Goal: Transaction & Acquisition: Download file/media

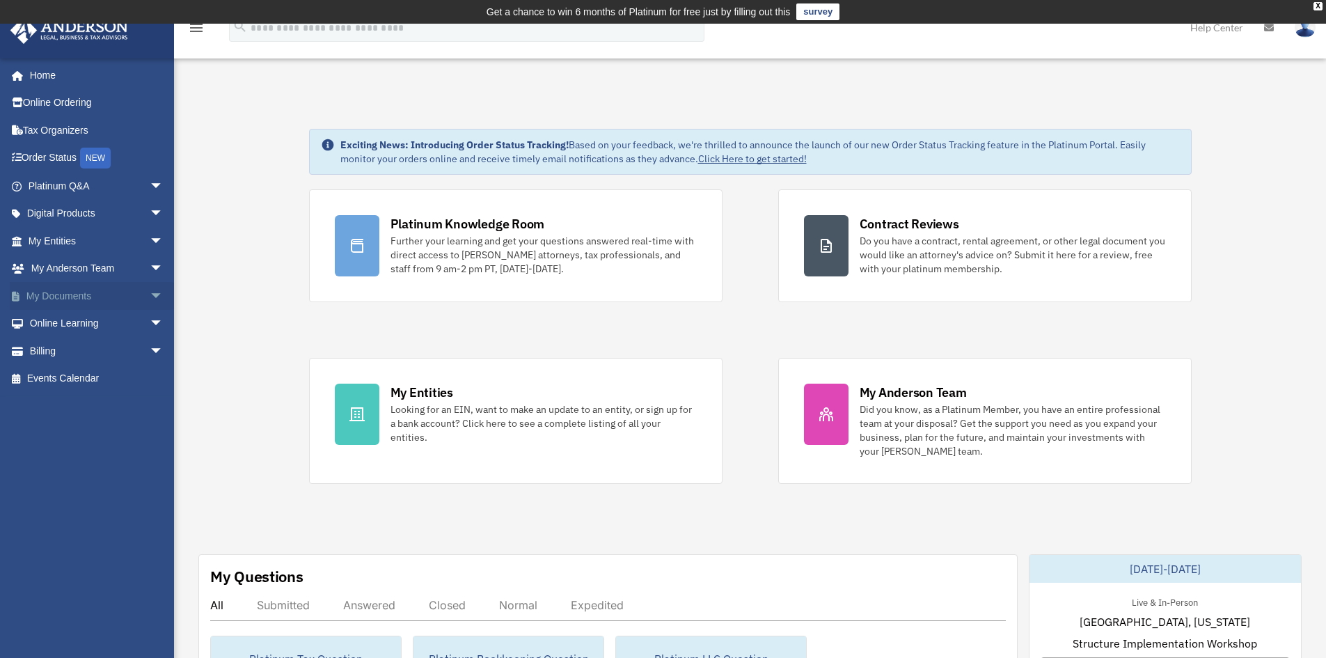
click at [51, 292] on link "My Documents arrow_drop_down" at bounding box center [97, 296] width 175 height 28
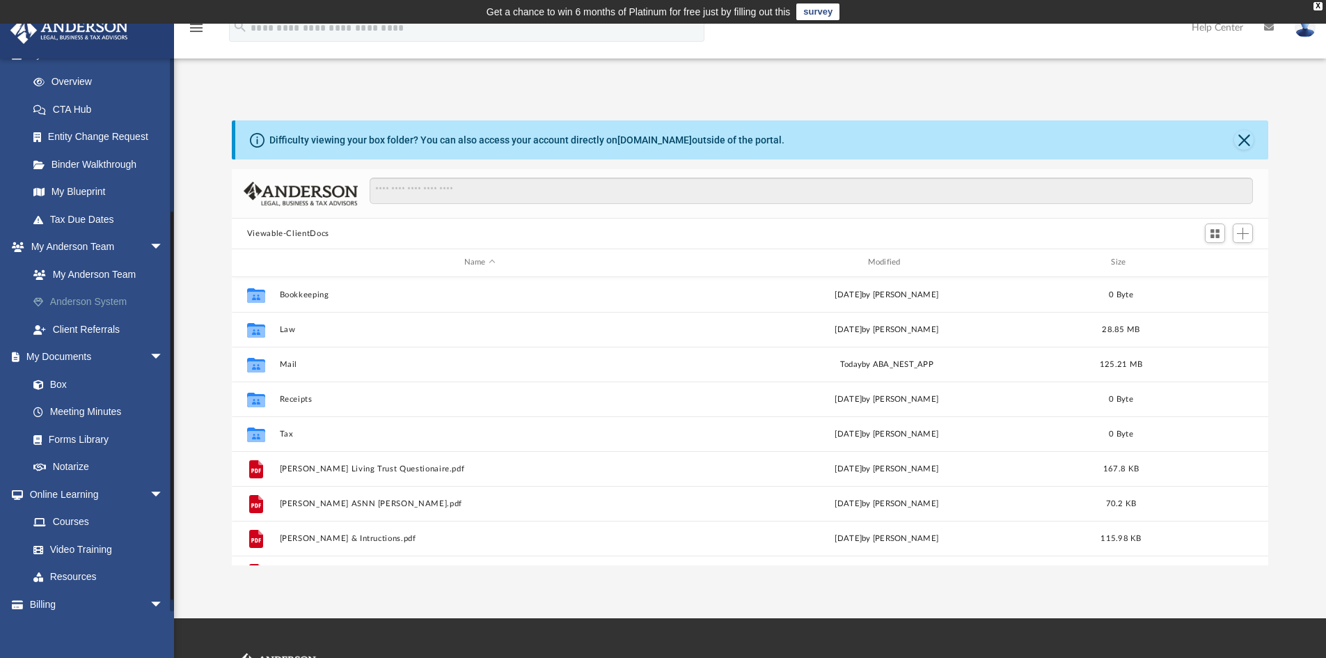
scroll to position [209, 0]
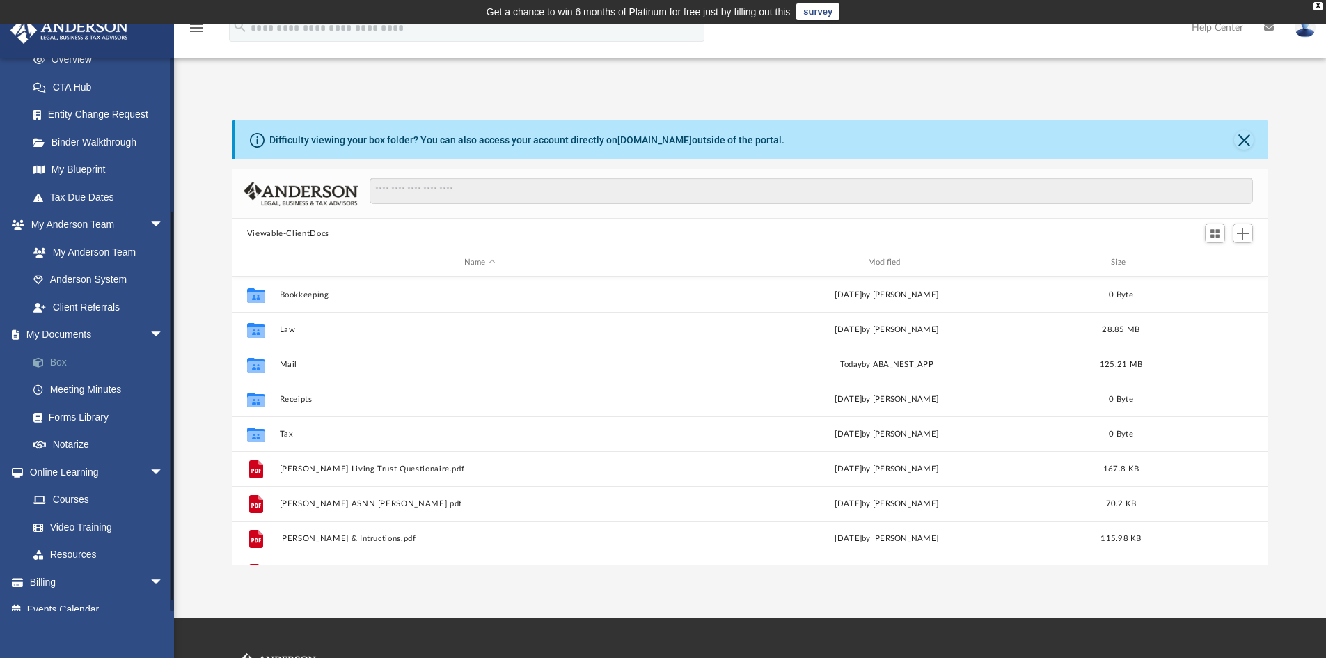
click at [61, 361] on link "Box" at bounding box center [101, 362] width 165 height 28
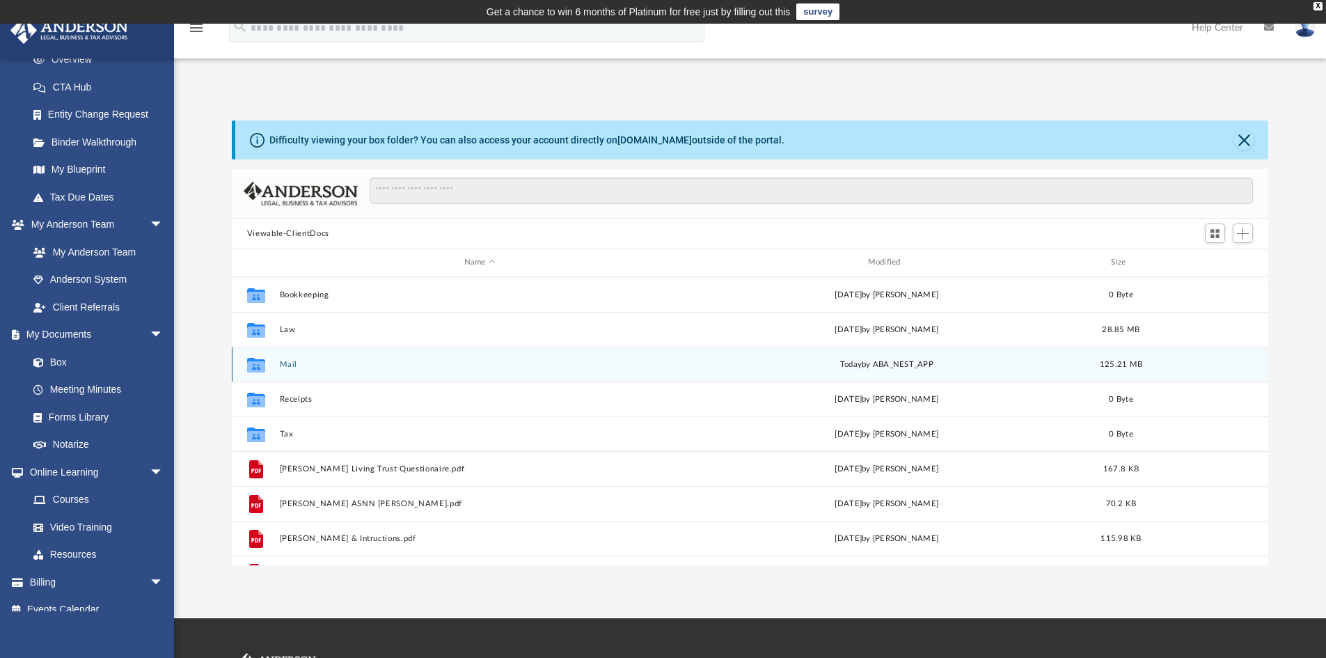
click at [289, 363] on button "Mail" at bounding box center [479, 364] width 401 height 9
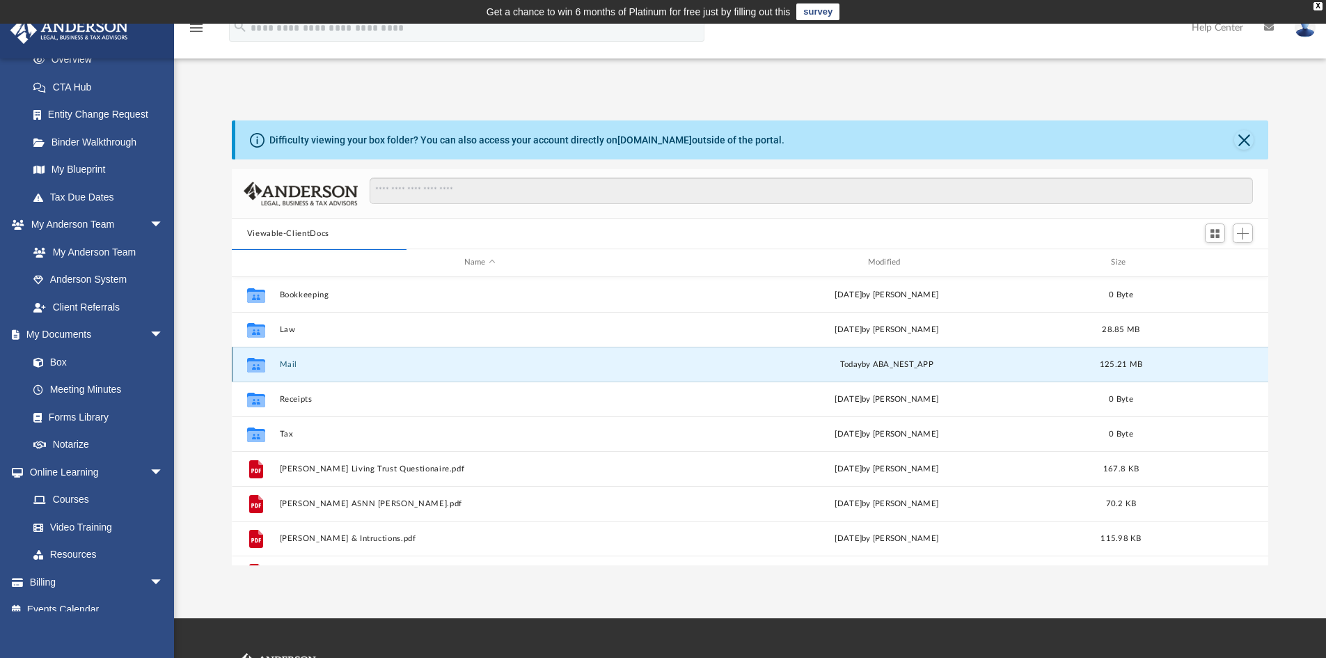
click at [258, 370] on icon "grid" at bounding box center [256, 365] width 18 height 11
click at [294, 365] on button "Mail" at bounding box center [479, 364] width 401 height 9
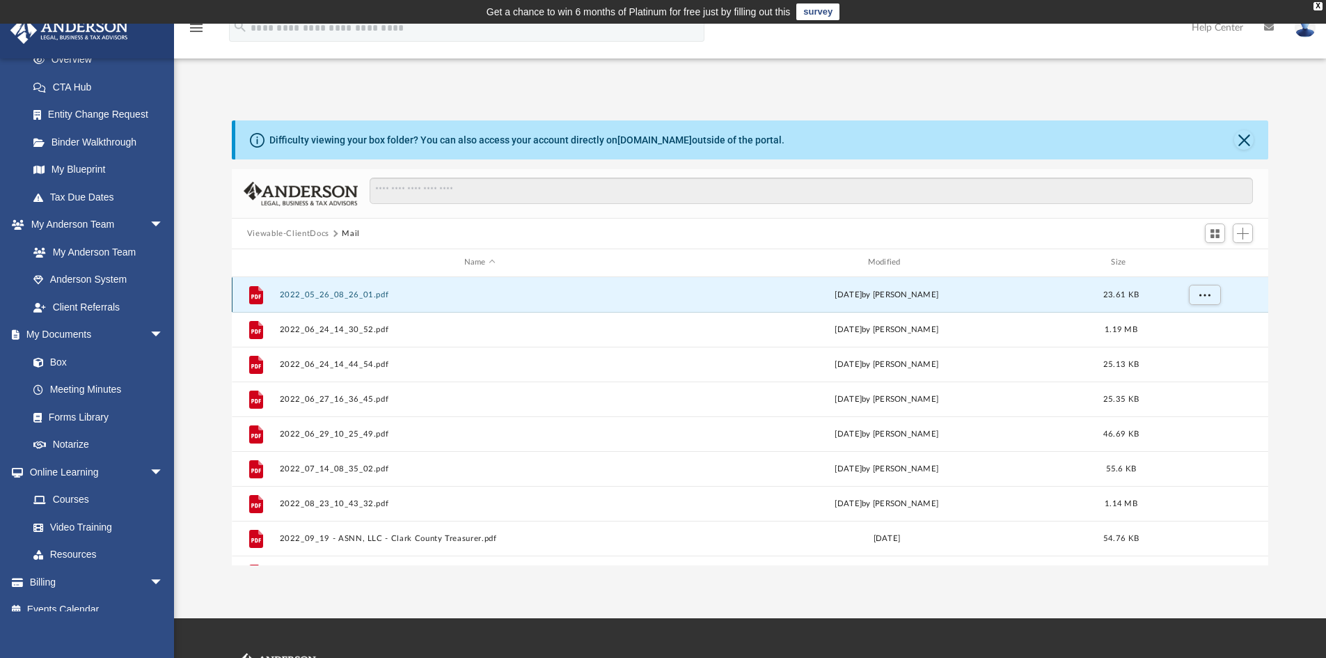
click at [349, 296] on button "2022_05_26_08_26_01.pdf" at bounding box center [479, 294] width 401 height 9
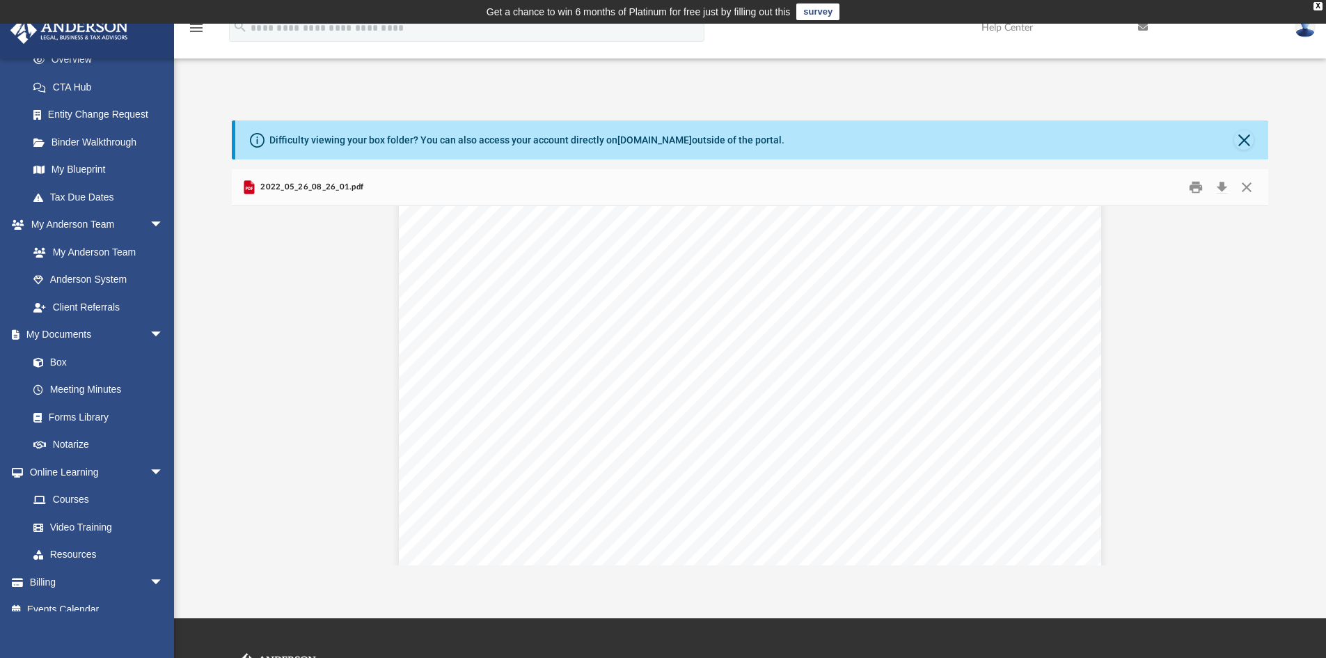
scroll to position [0, 0]
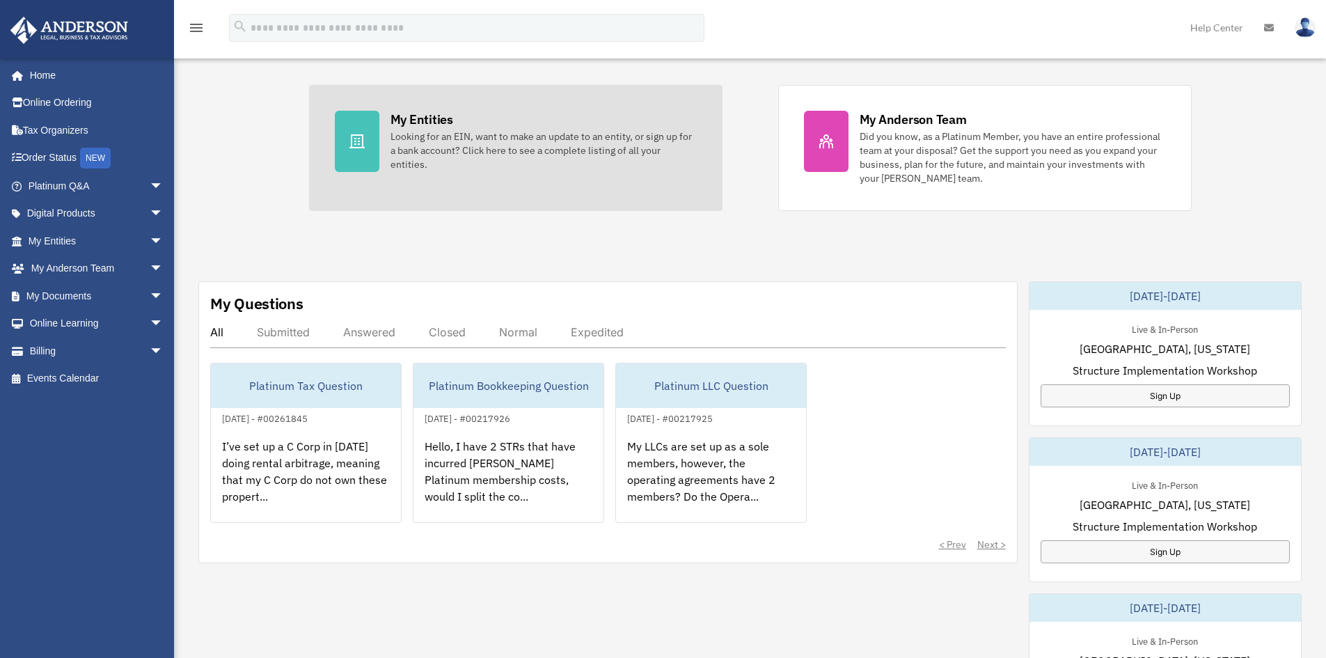
scroll to position [278, 0]
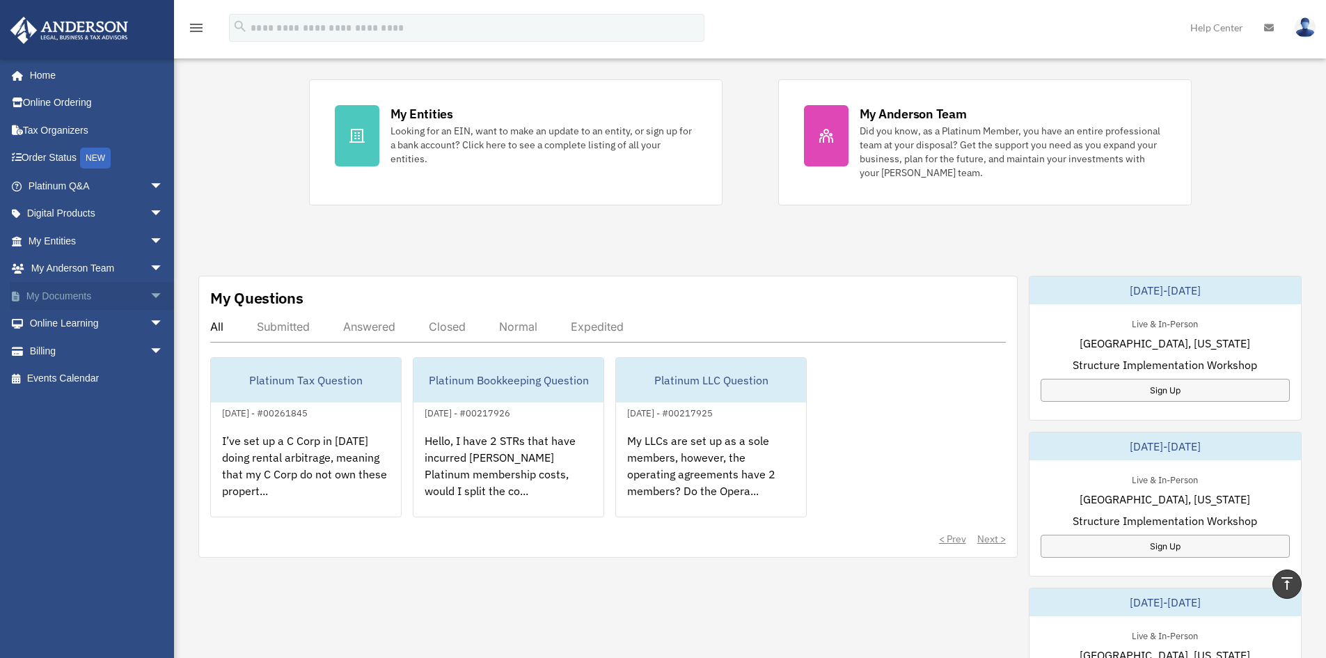
click at [73, 294] on link "My Documents arrow_drop_down" at bounding box center [97, 296] width 175 height 28
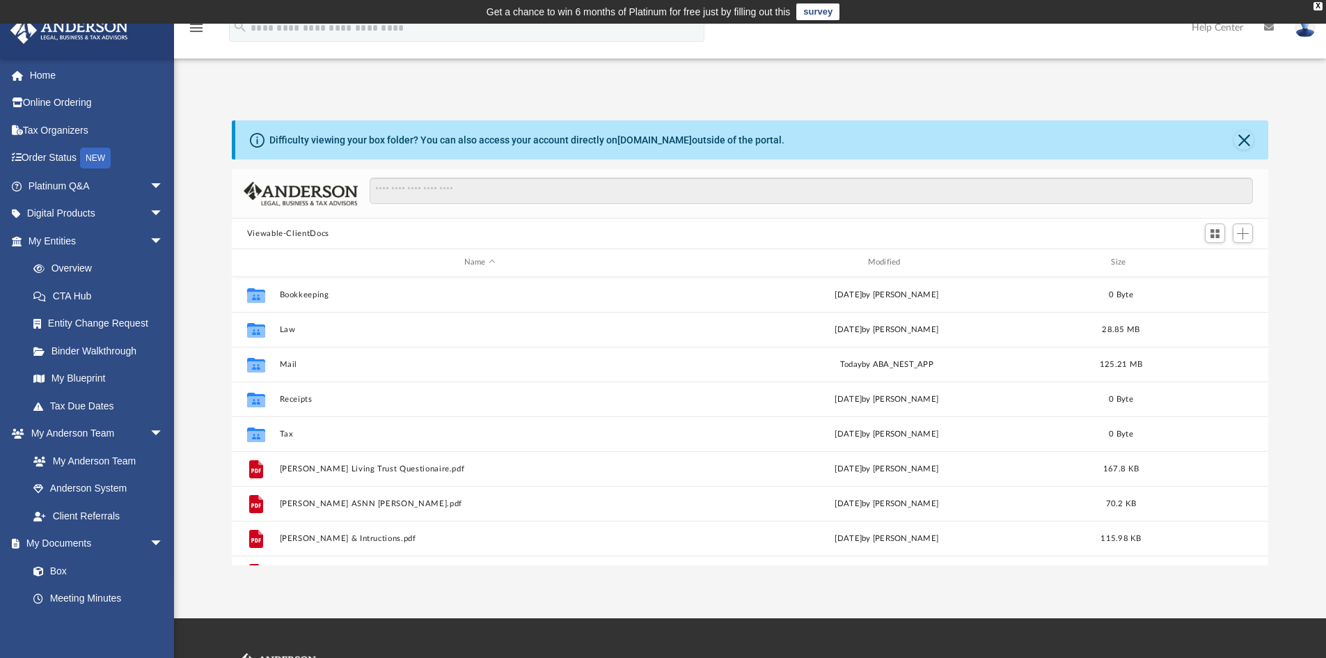
scroll to position [306, 1026]
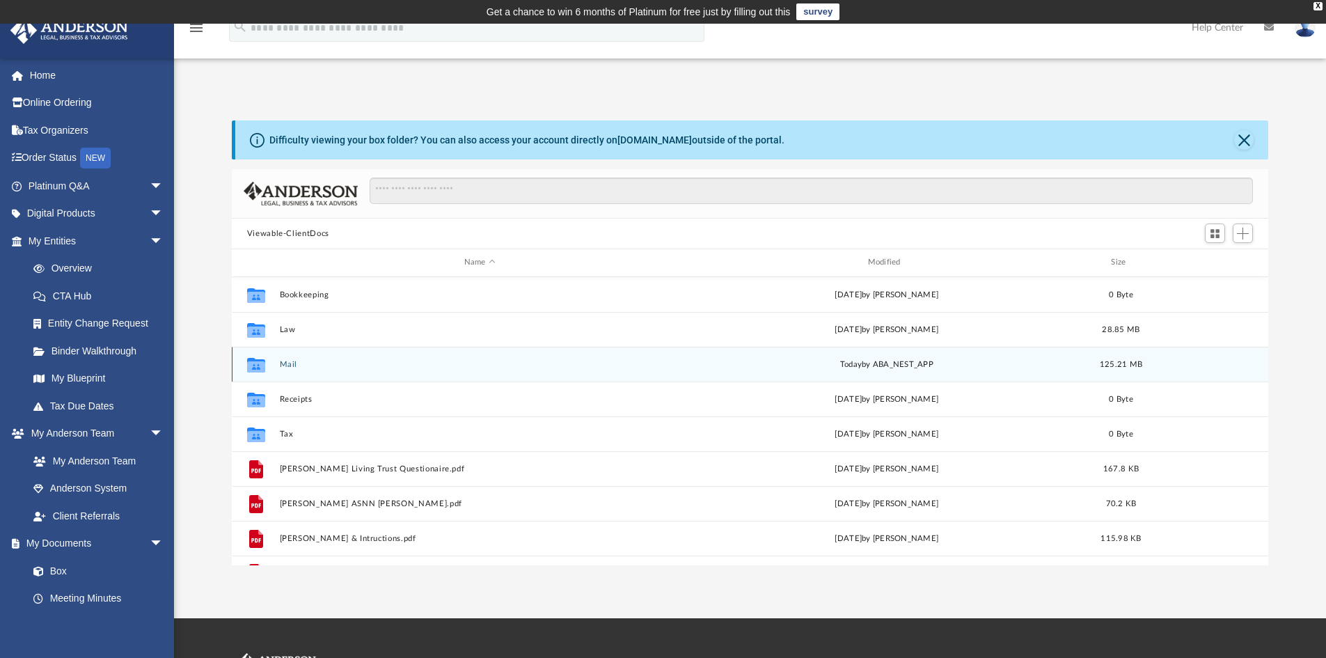
click at [285, 364] on button "Mail" at bounding box center [479, 364] width 401 height 9
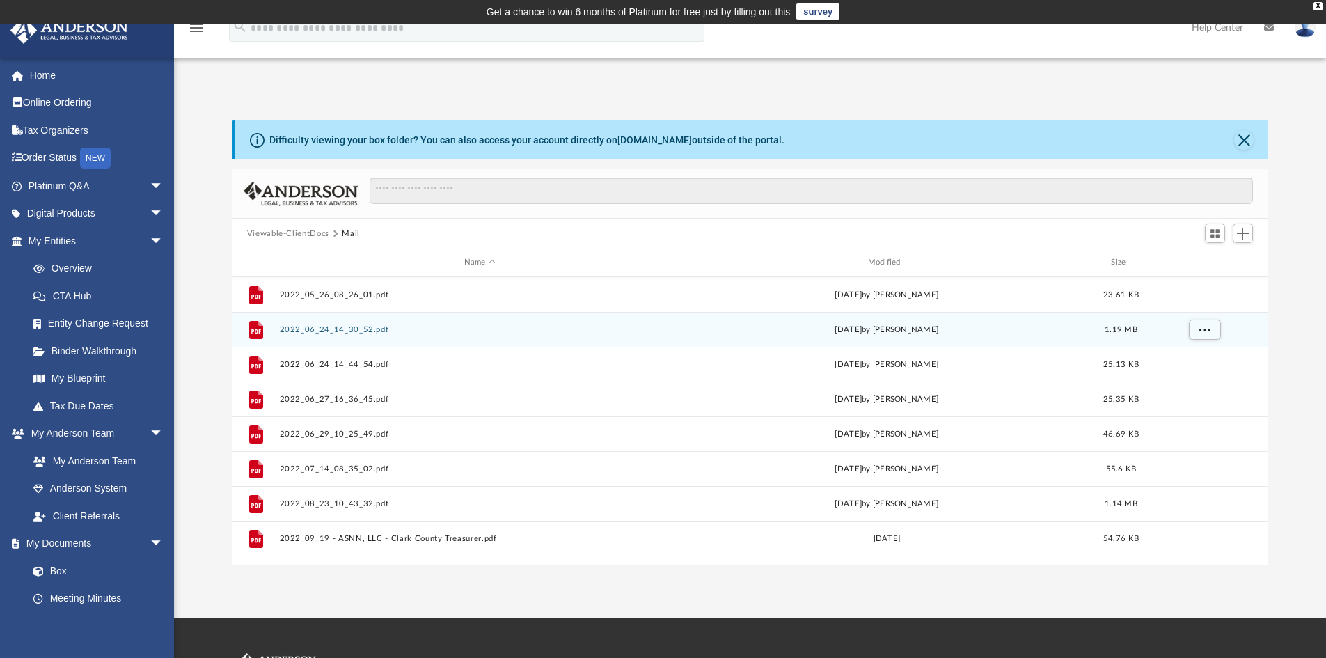
click at [333, 329] on button "2022_06_24_14_30_52.pdf" at bounding box center [479, 329] width 401 height 9
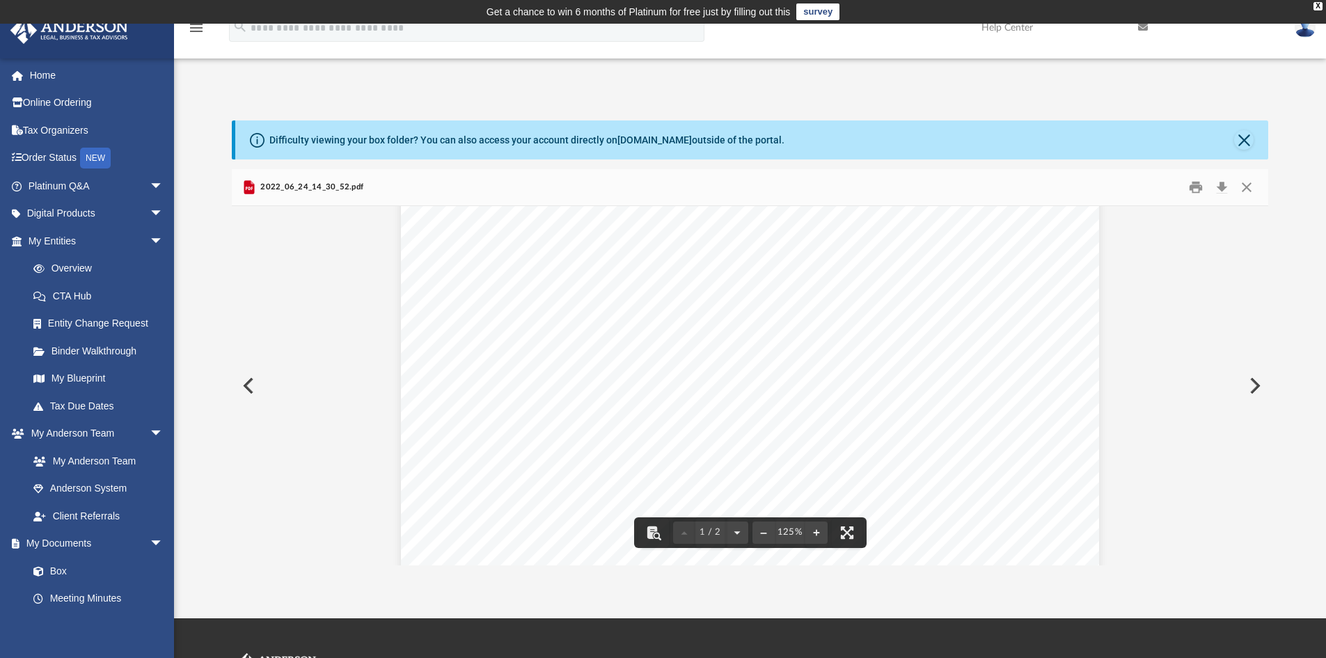
scroll to position [0, 0]
click at [1246, 189] on button "Close" at bounding box center [1246, 188] width 25 height 22
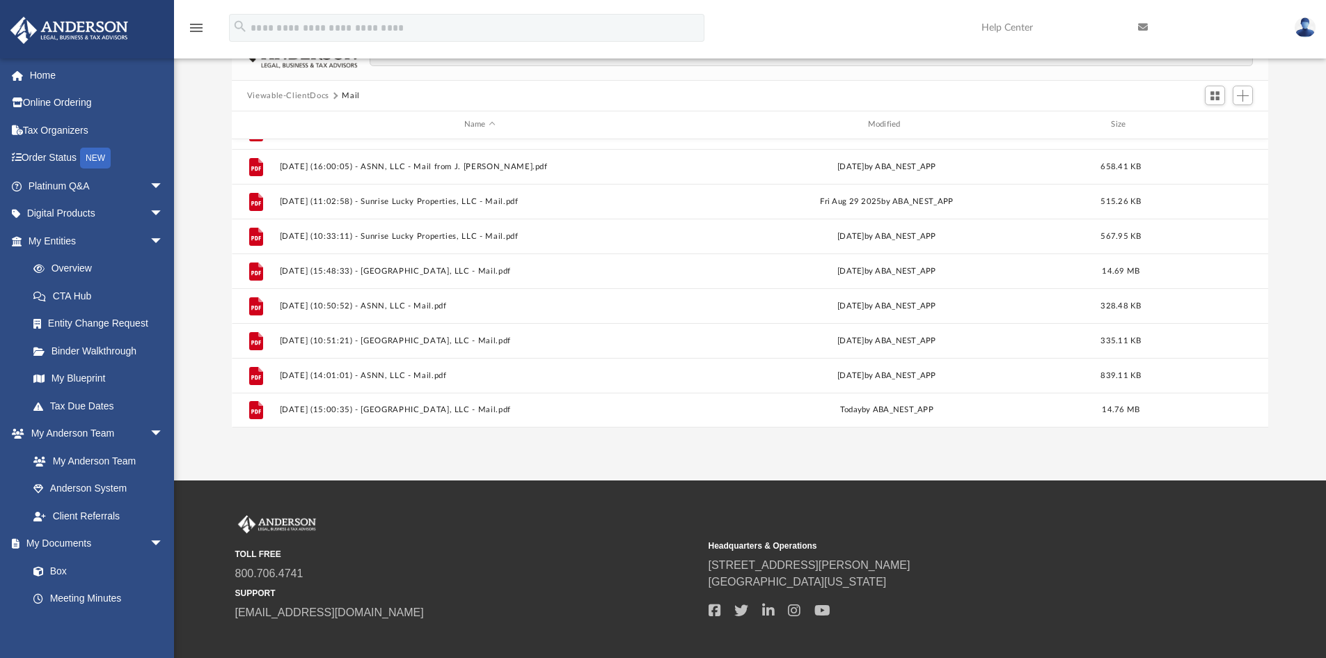
scroll to position [139, 0]
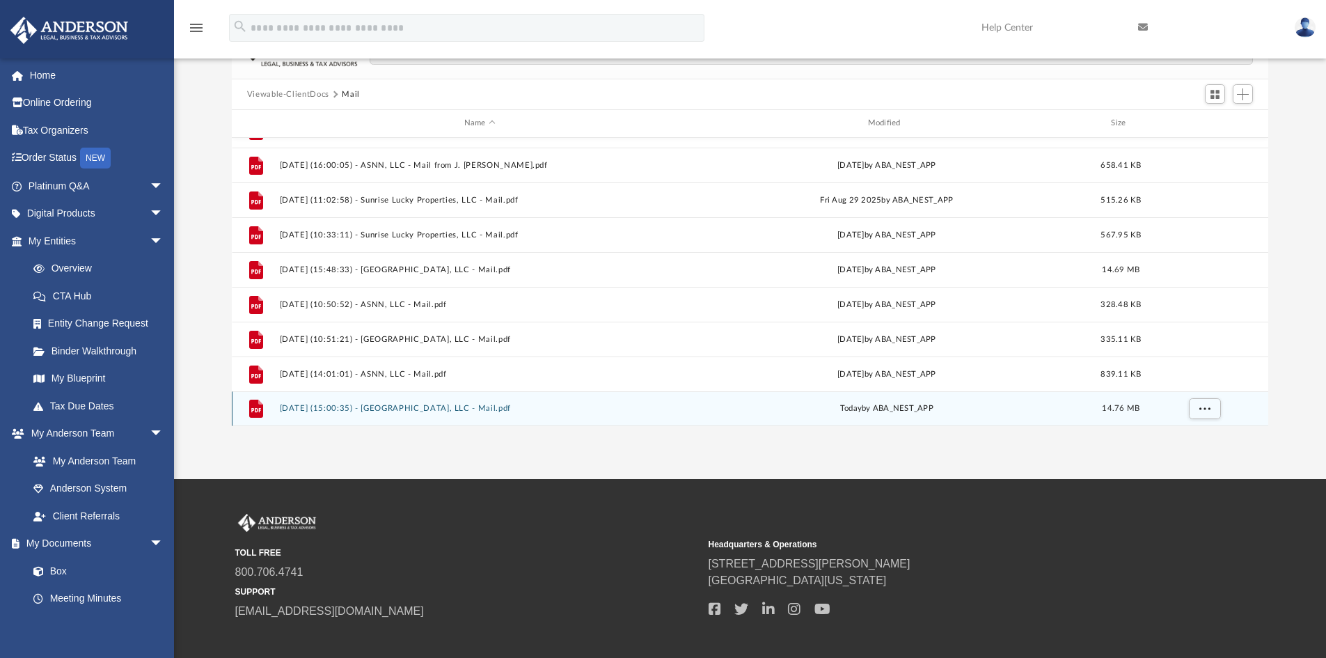
click at [434, 407] on button "2025.10.06 (15:00:35) - Sunset Haven, LLC - Mail.pdf" at bounding box center [479, 408] width 401 height 9
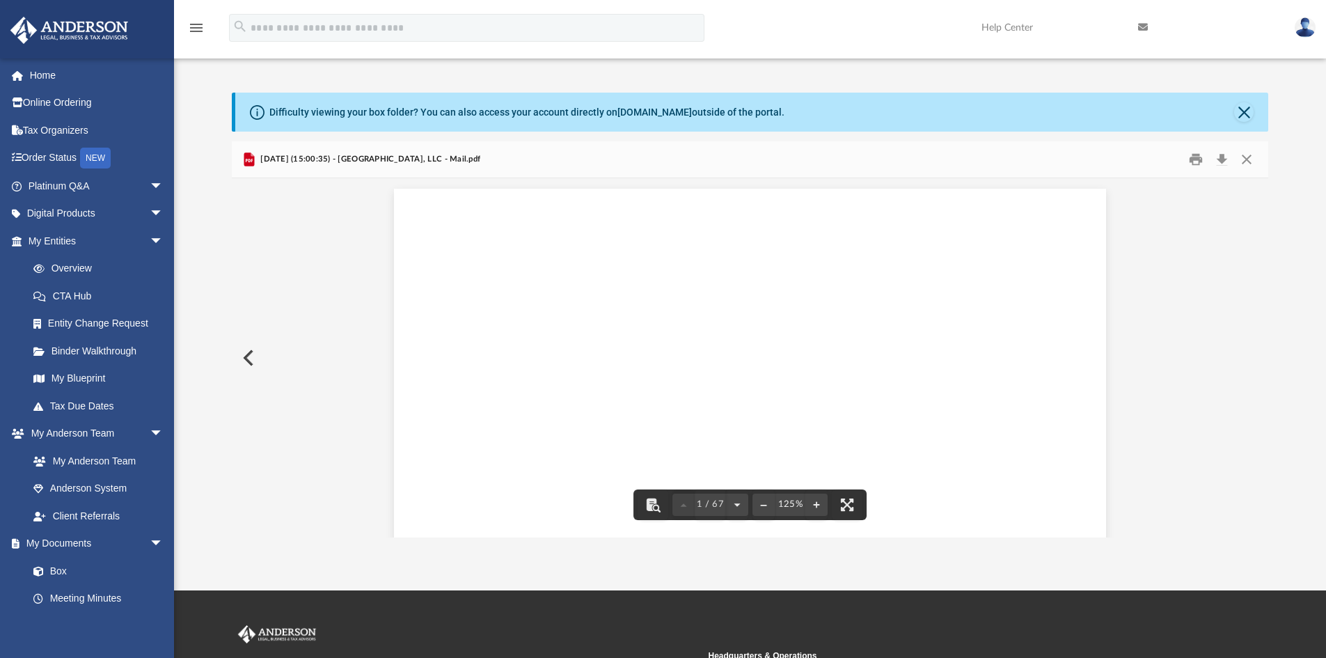
scroll to position [18, 0]
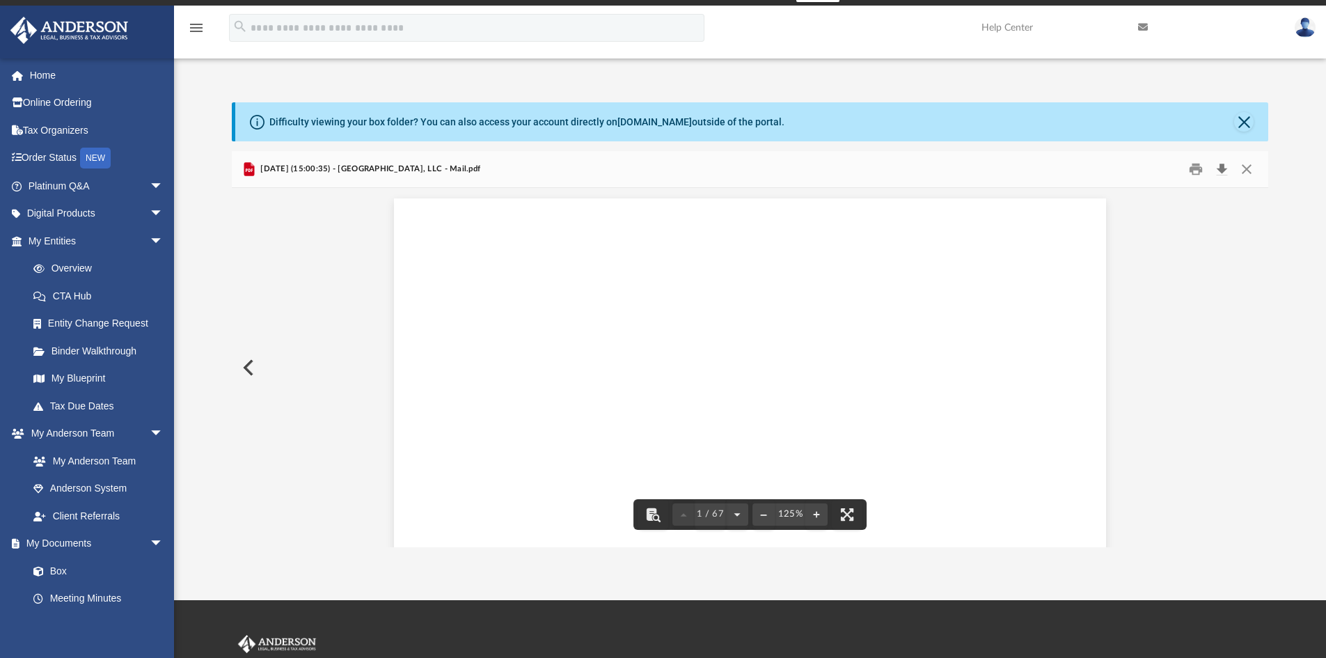
click at [1217, 167] on button "Download" at bounding box center [1221, 170] width 25 height 22
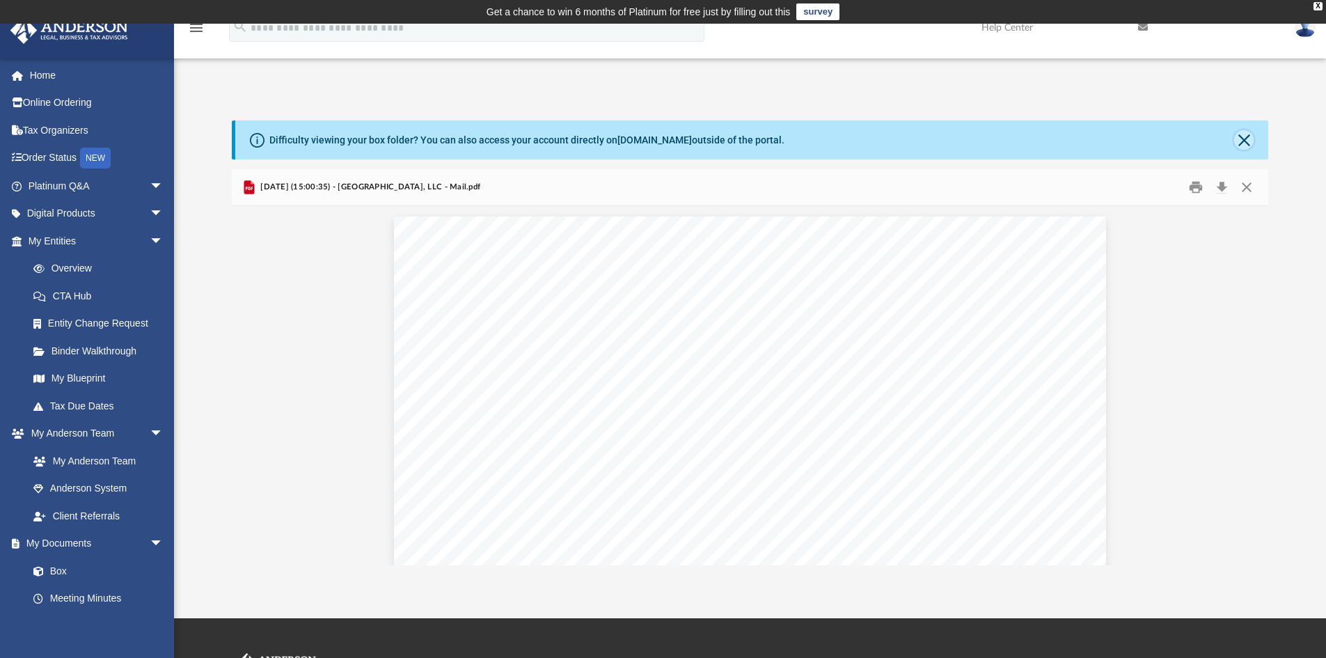
click at [1237, 147] on button "Close" at bounding box center [1243, 139] width 19 height 19
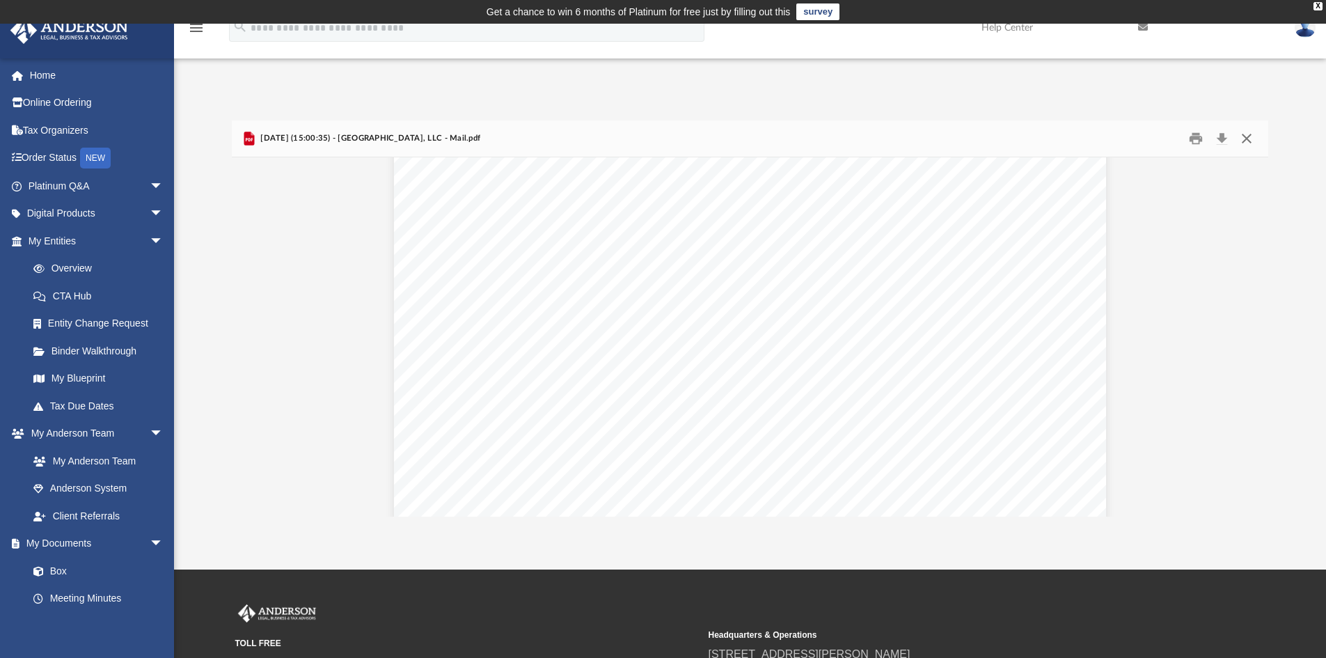
click at [1248, 142] on button "Close" at bounding box center [1246, 139] width 25 height 22
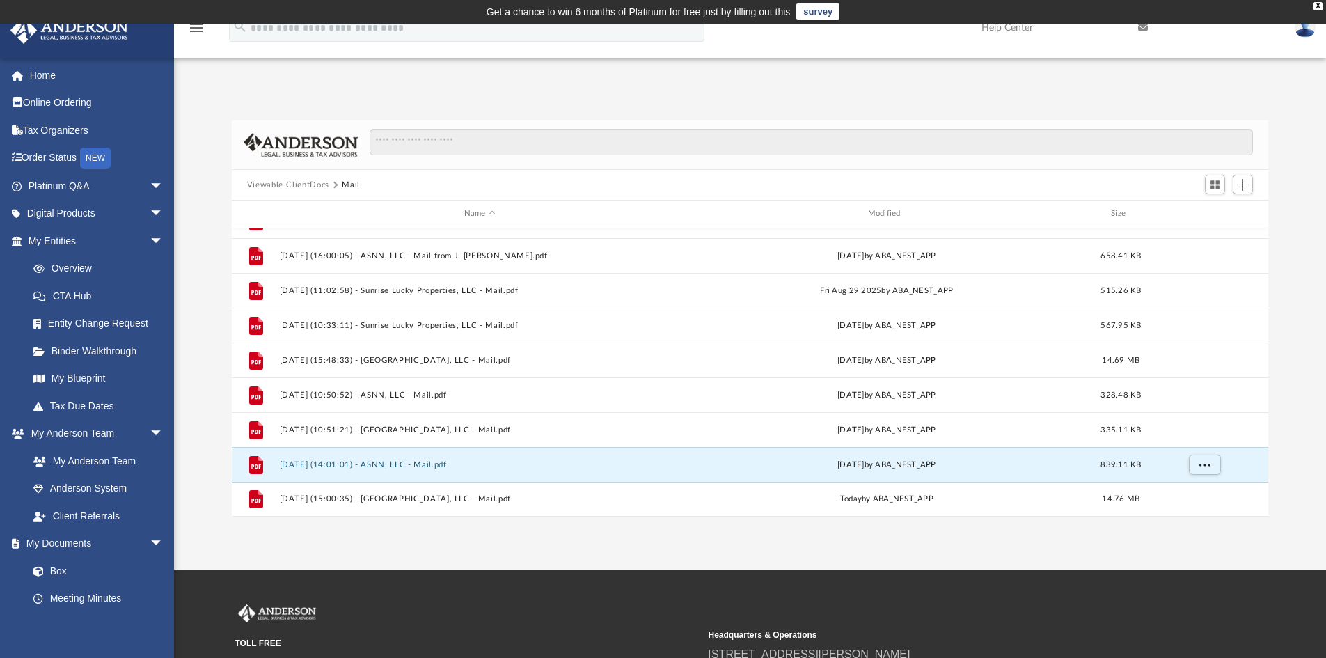
click at [434, 463] on button "2025.10.02 (14:01:01) - ASNN, LLC - Mail.pdf" at bounding box center [479, 464] width 401 height 9
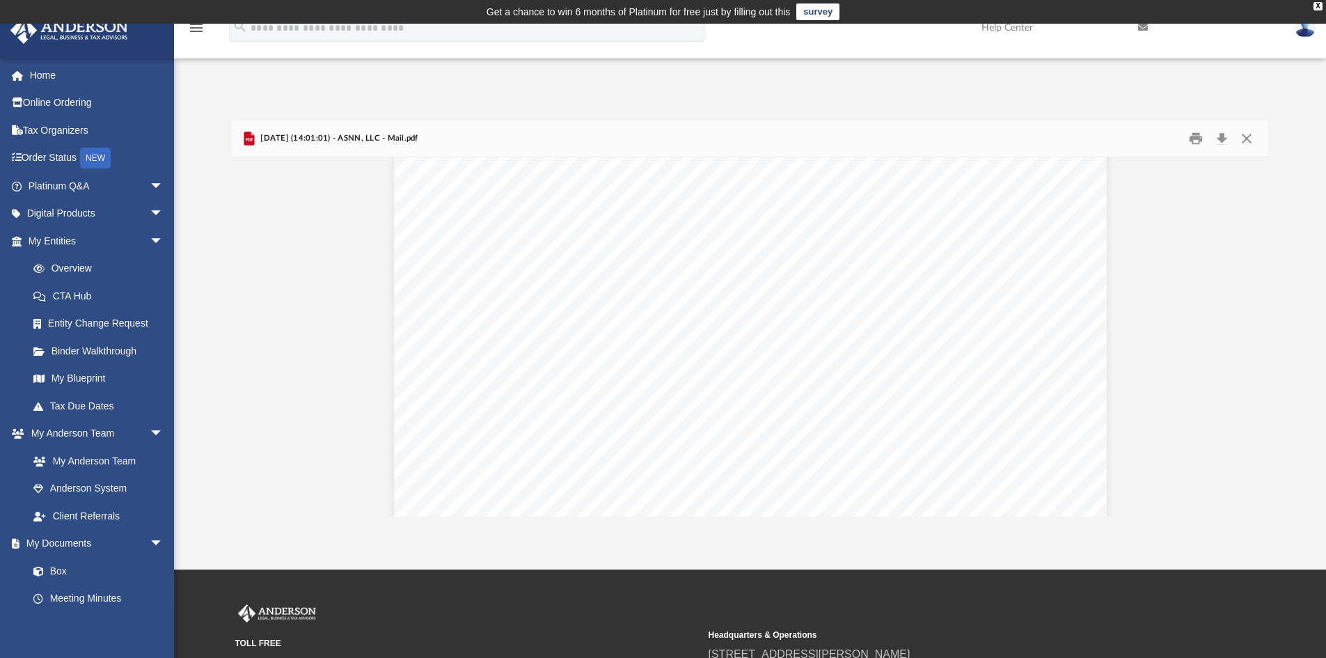
scroll to position [1859, 0]
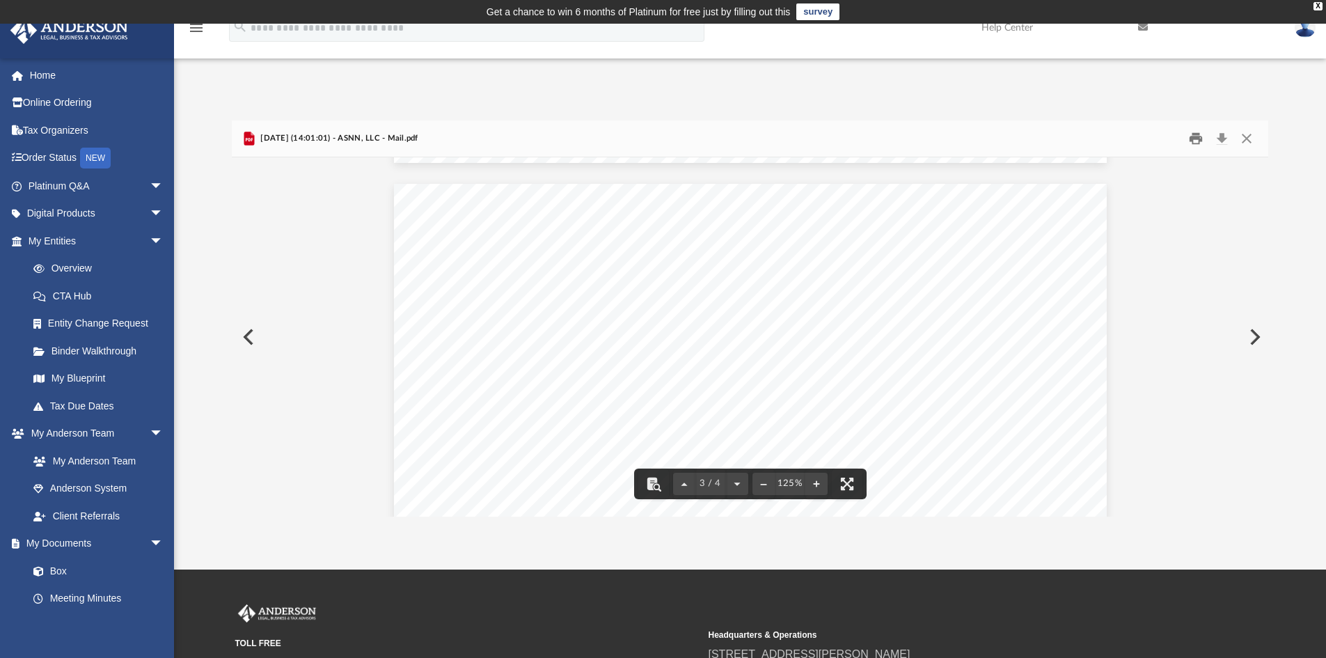
click at [1191, 141] on button "Print" at bounding box center [1196, 139] width 28 height 22
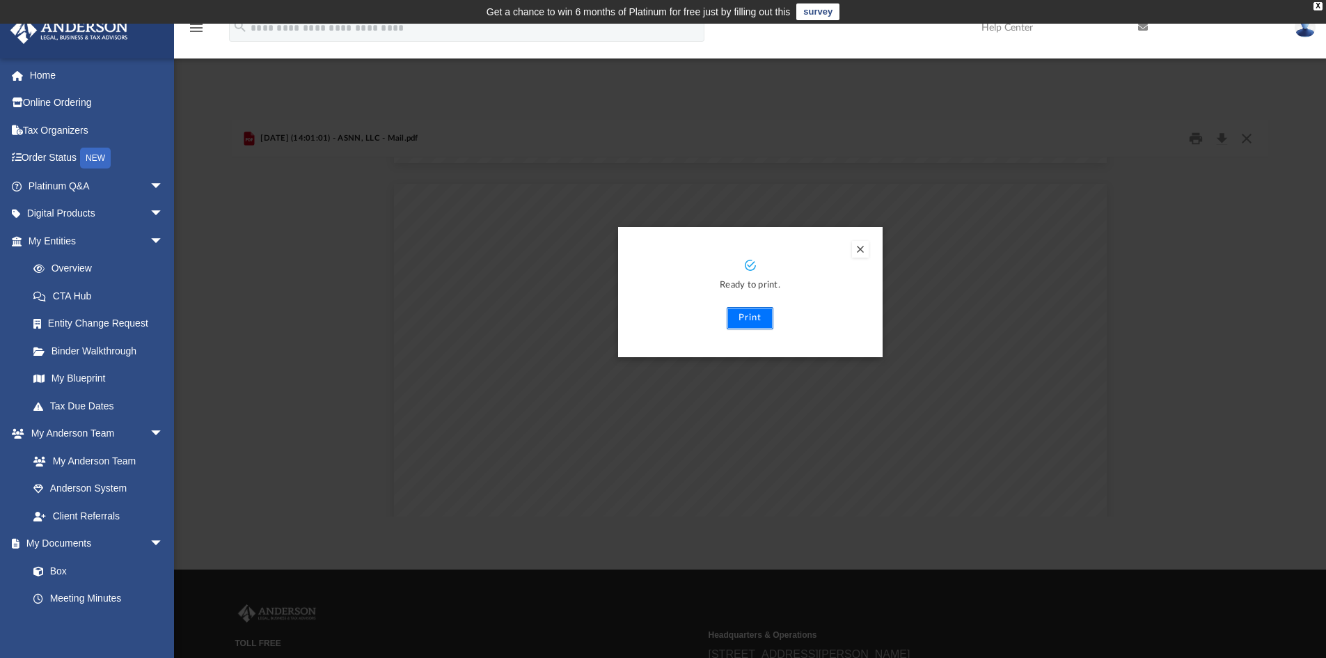
click at [759, 321] on button "Print" at bounding box center [750, 318] width 47 height 22
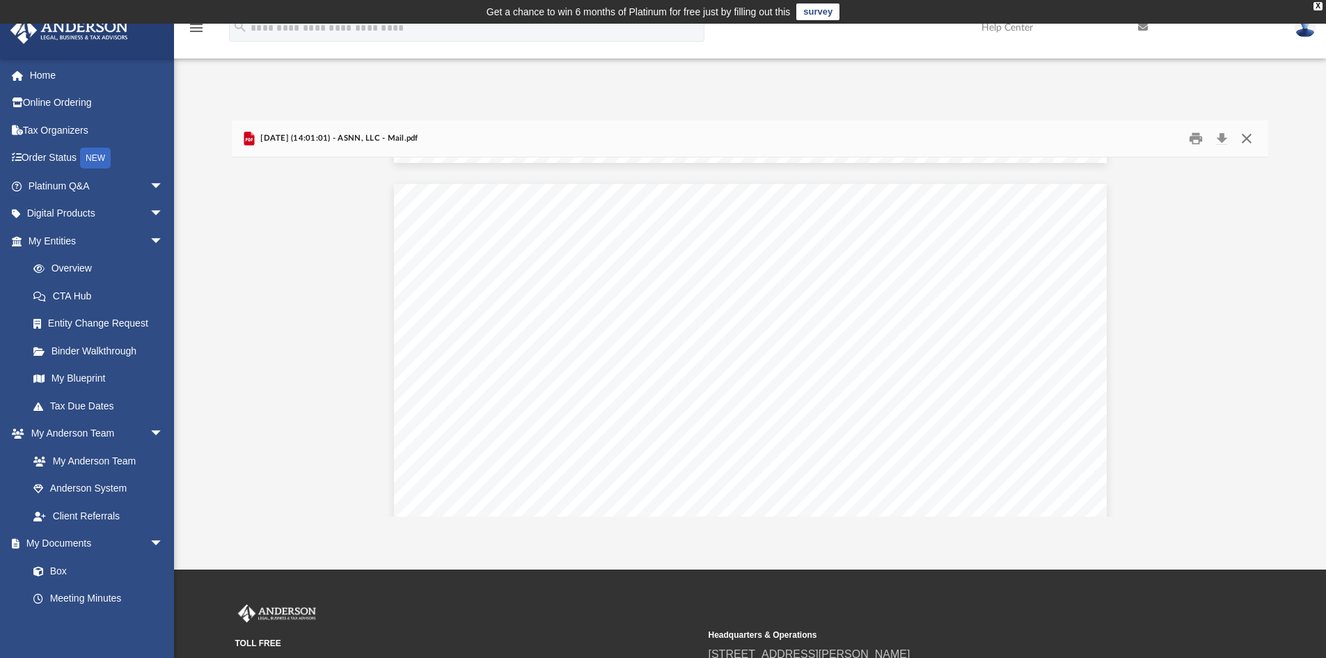
click at [1248, 141] on button "Close" at bounding box center [1246, 139] width 25 height 22
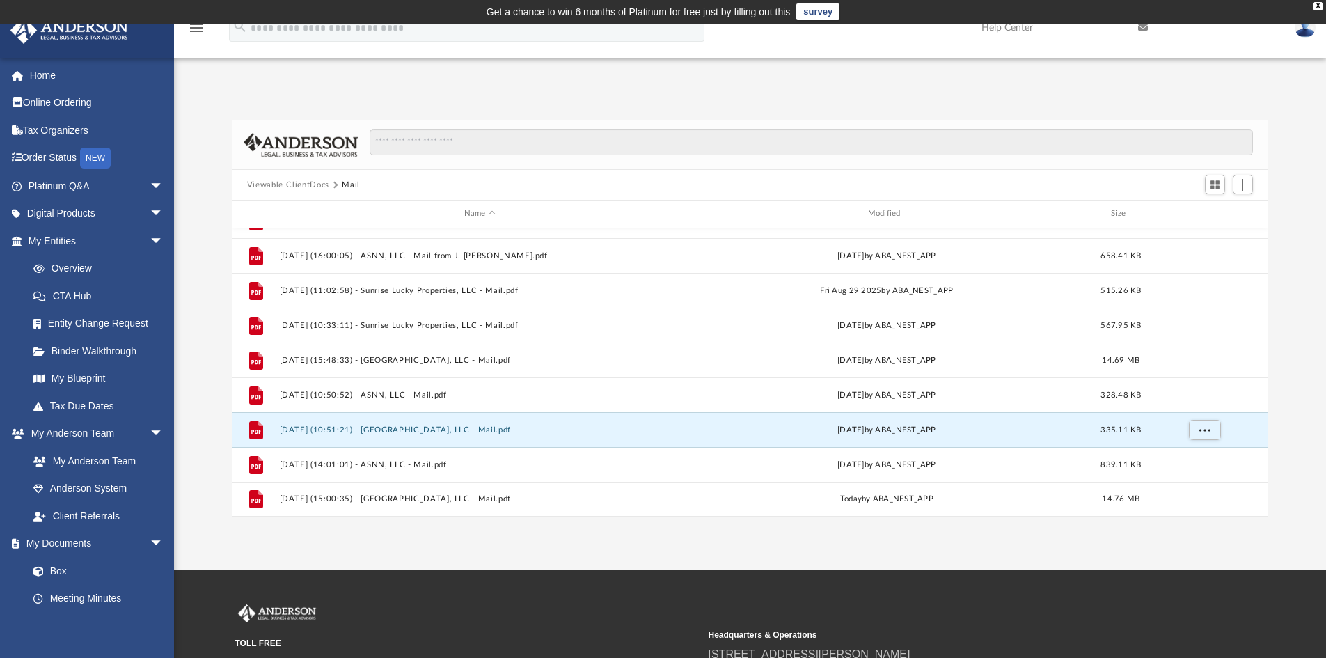
click at [376, 427] on button "2025.10.02 (10:51:21) - Sunset Haven, LLC - Mail.pdf" at bounding box center [479, 429] width 401 height 9
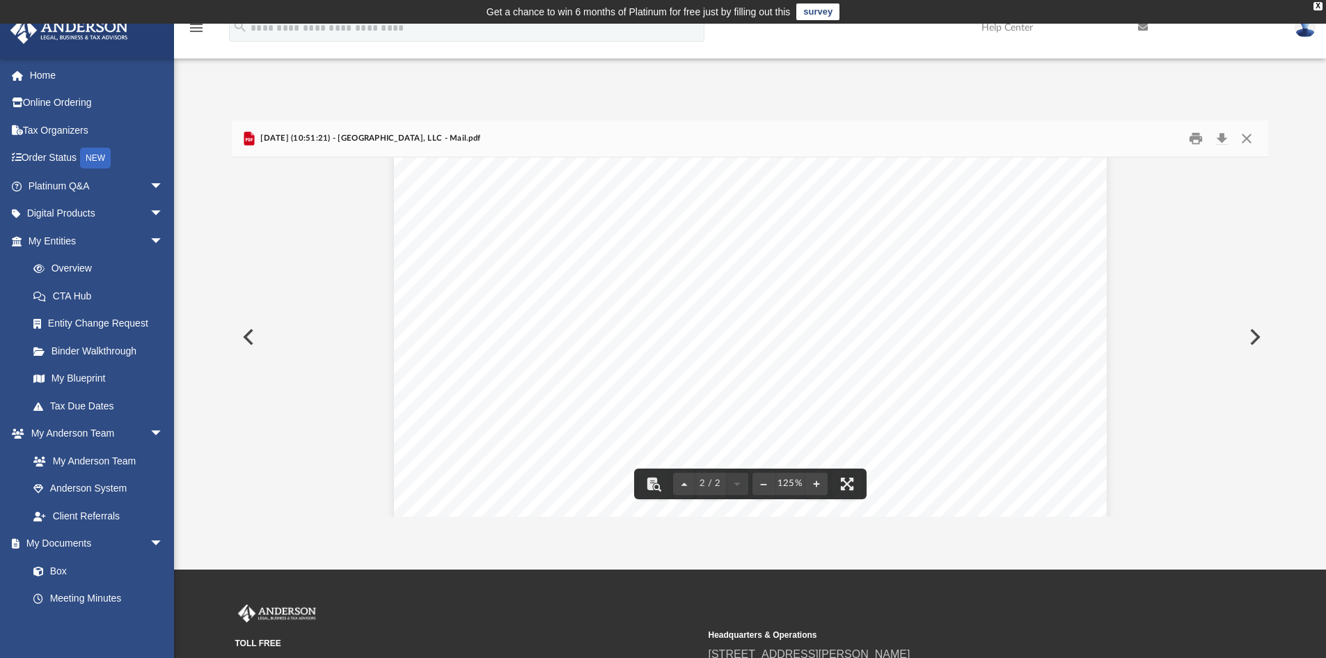
scroll to position [960, 0]
click at [1195, 140] on button "Print" at bounding box center [1196, 139] width 28 height 22
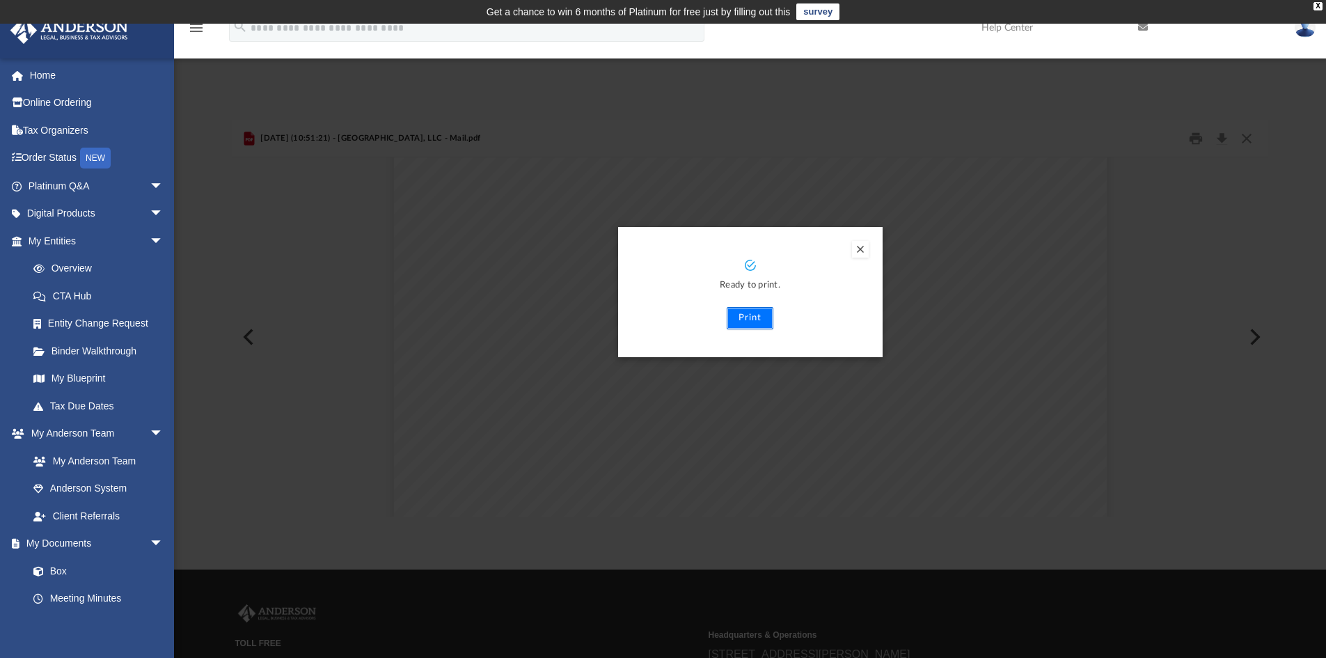
click at [759, 315] on button "Print" at bounding box center [750, 318] width 47 height 22
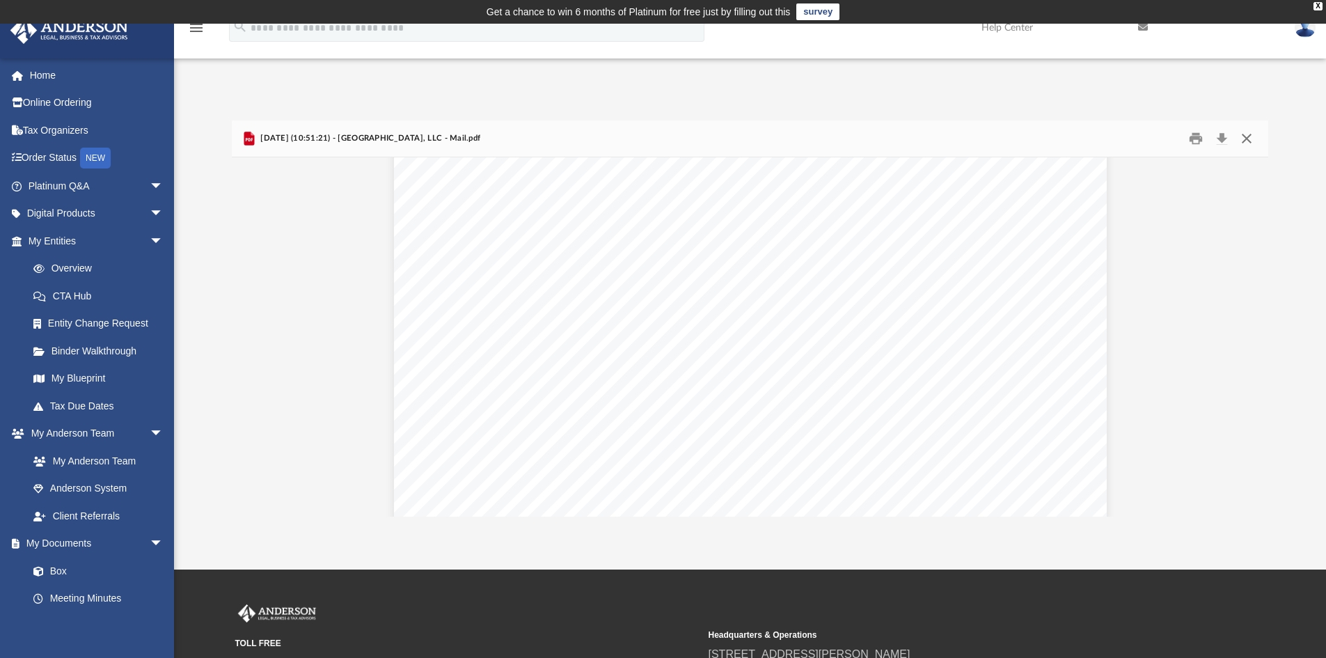
click at [1250, 136] on button "Close" at bounding box center [1246, 139] width 25 height 22
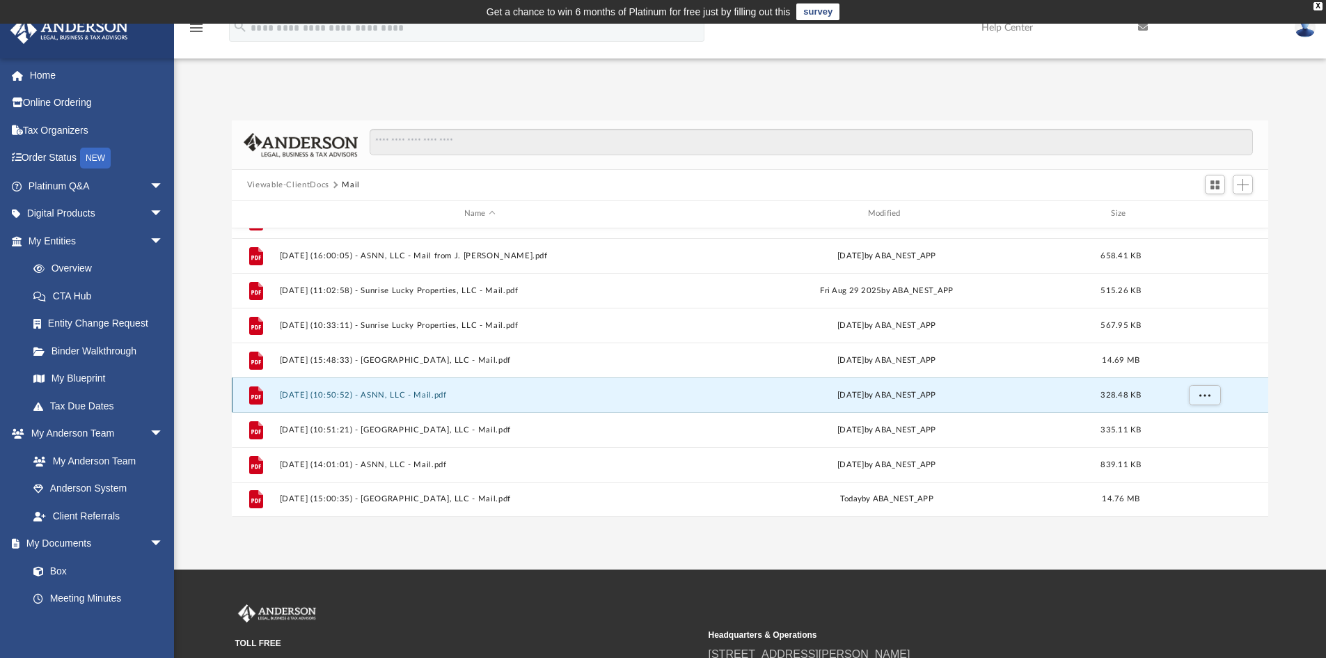
click at [406, 395] on button "2025.10.02 (10:50:52) - ASNN, LLC - Mail.pdf" at bounding box center [479, 394] width 401 height 9
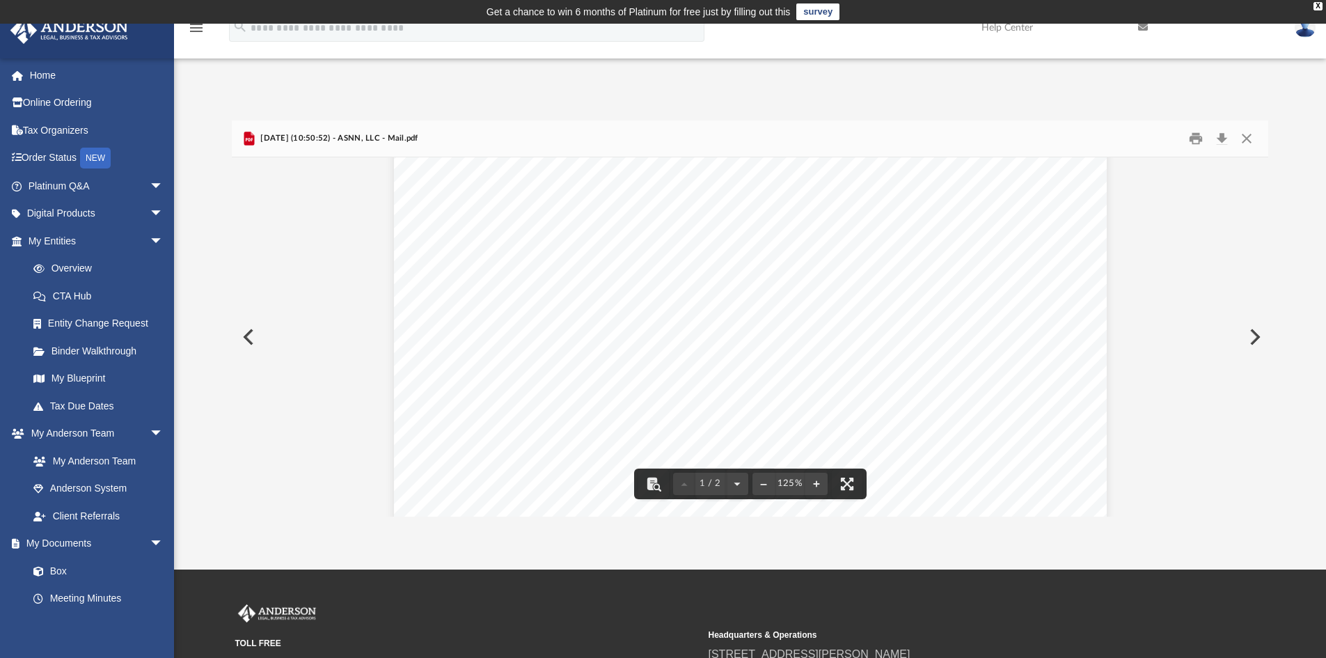
scroll to position [473, 0]
click at [1244, 143] on button "Close" at bounding box center [1246, 139] width 25 height 22
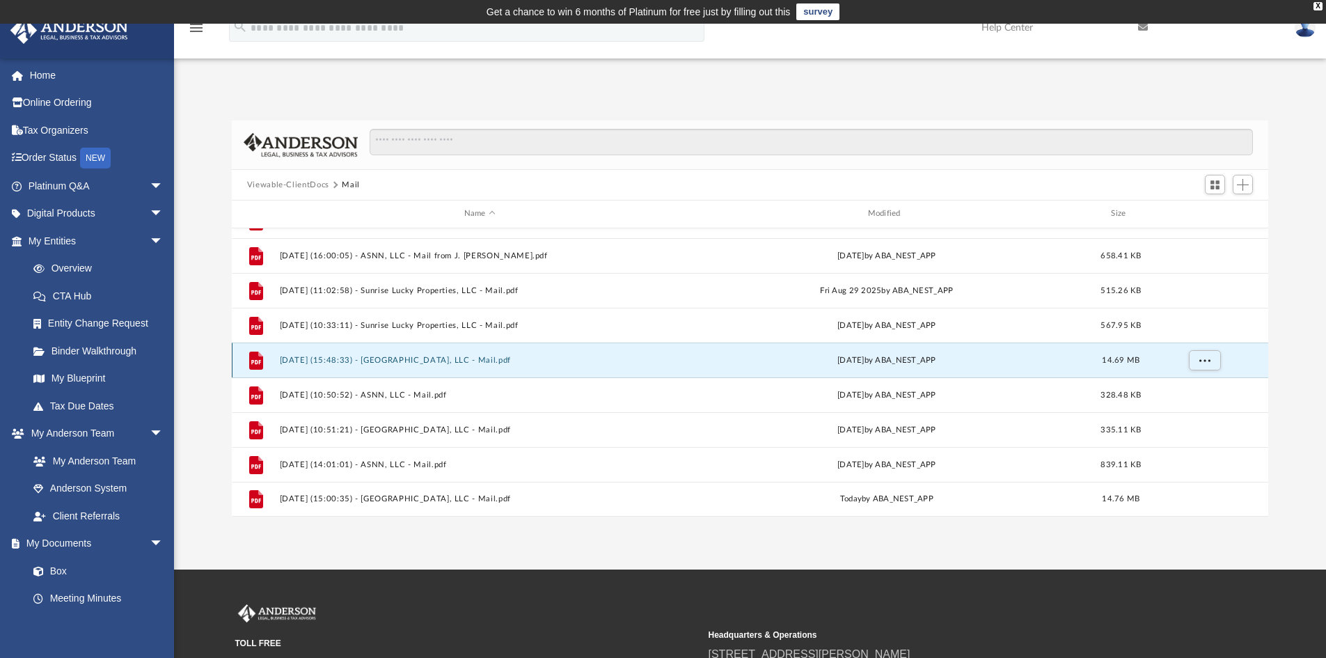
click at [436, 359] on button "2025.10.01 (15:48:33) - Sunset Haven, LLC - Mail.pdf" at bounding box center [479, 360] width 401 height 9
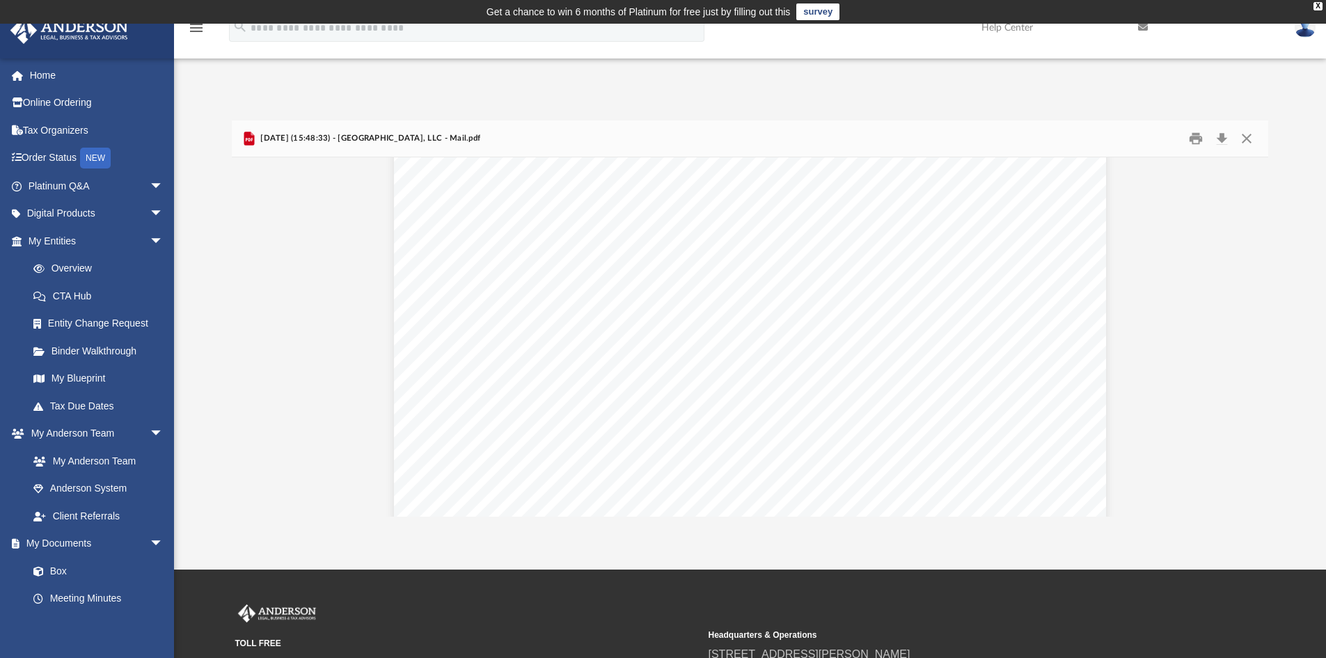
scroll to position [1948, 0]
click at [1248, 137] on button "Close" at bounding box center [1246, 139] width 25 height 22
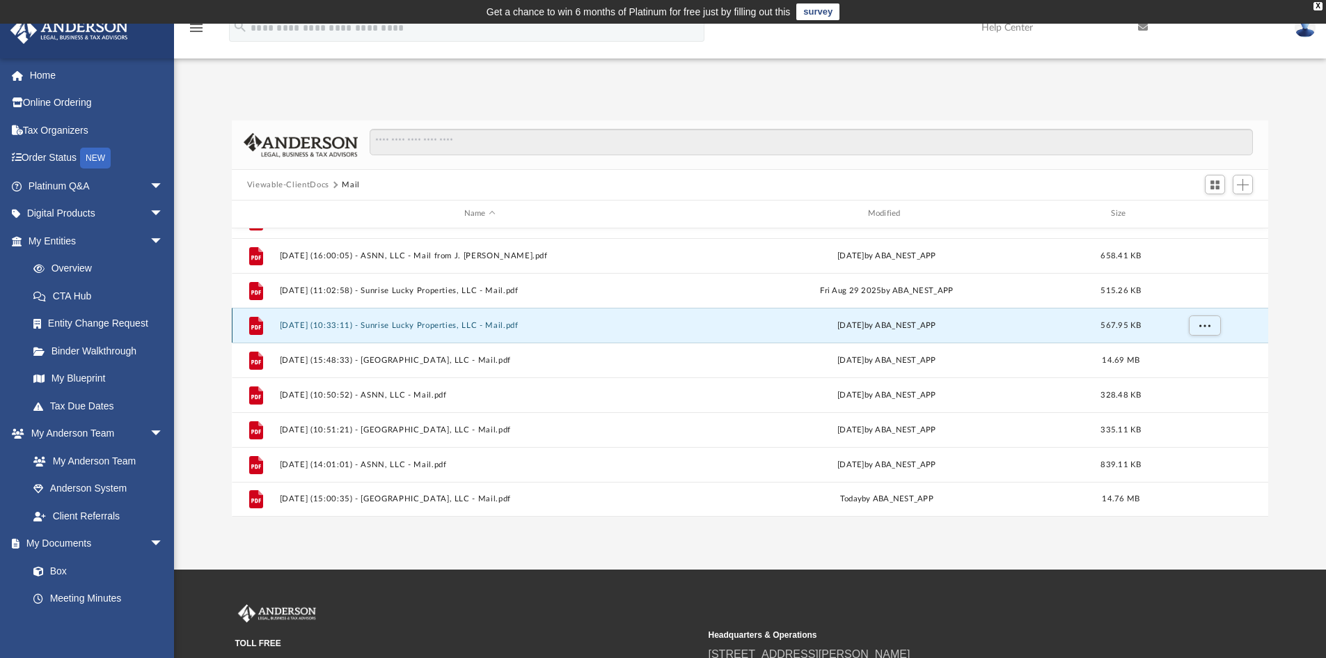
click at [408, 327] on button "2025.09.04 (10:33:11) - Sunrise Lucky Properties, LLC - Mail.pdf" at bounding box center [479, 325] width 401 height 9
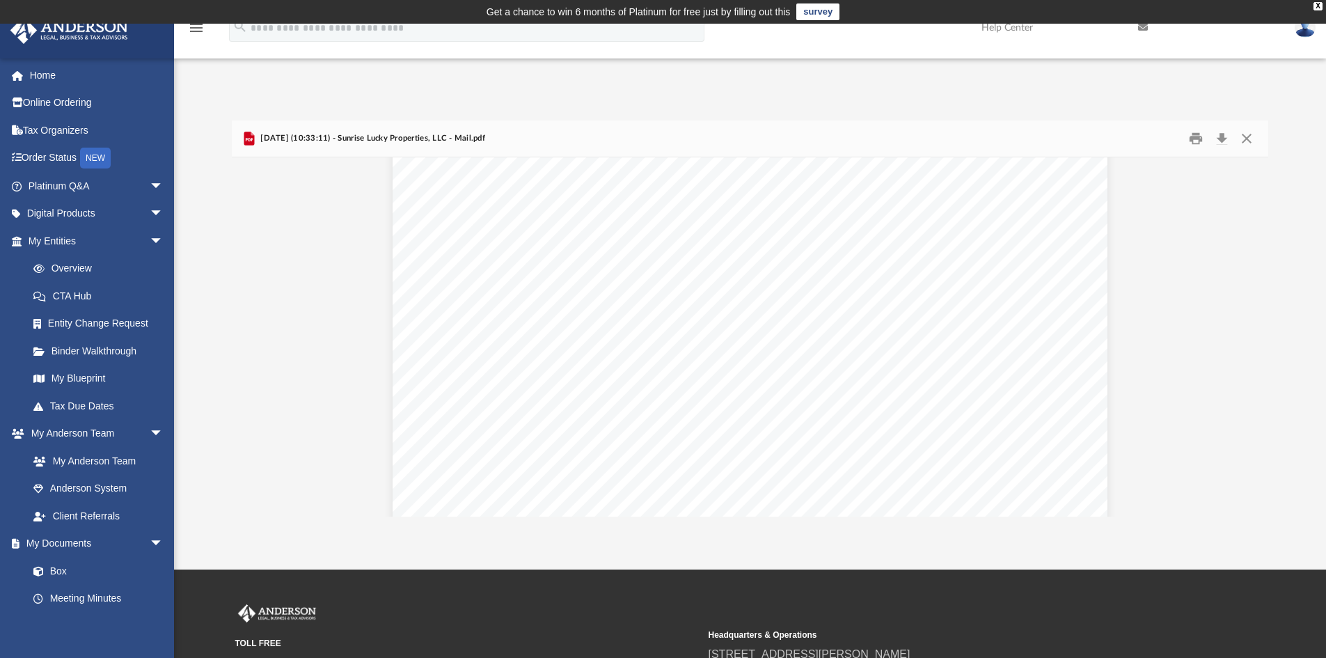
scroll to position [0, 0]
click at [1196, 141] on button "Print" at bounding box center [1196, 139] width 28 height 22
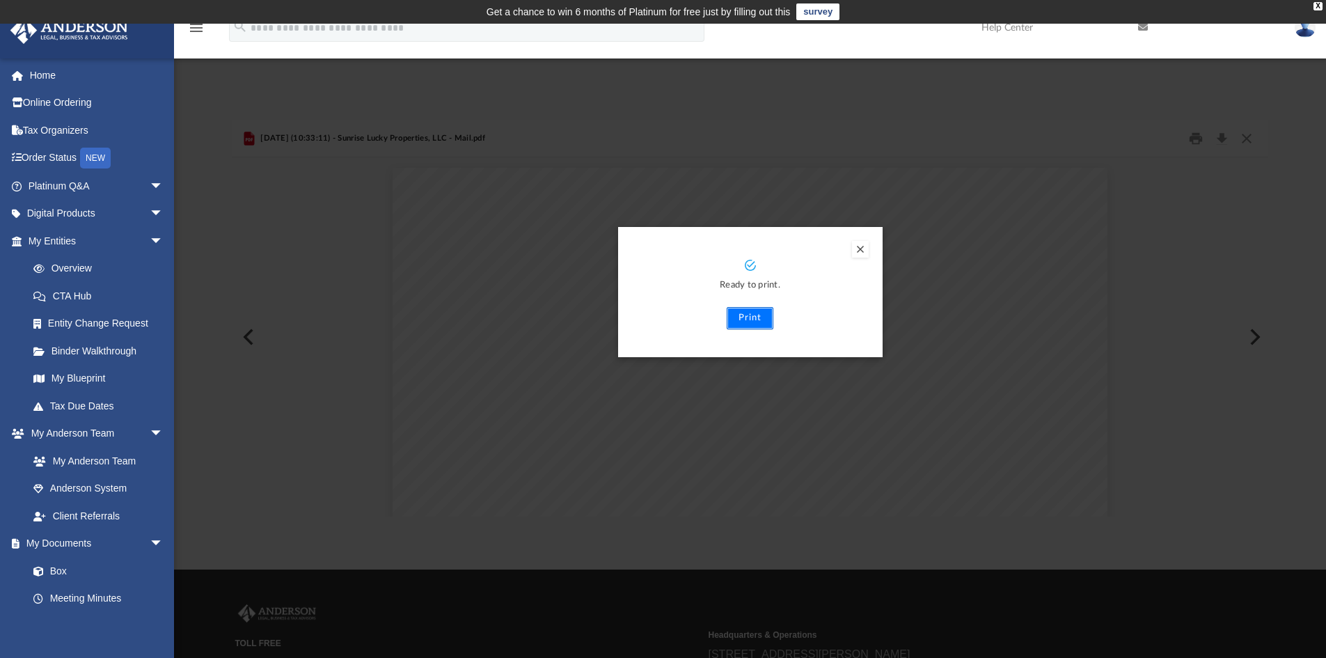
click at [751, 322] on button "Print" at bounding box center [750, 318] width 47 height 22
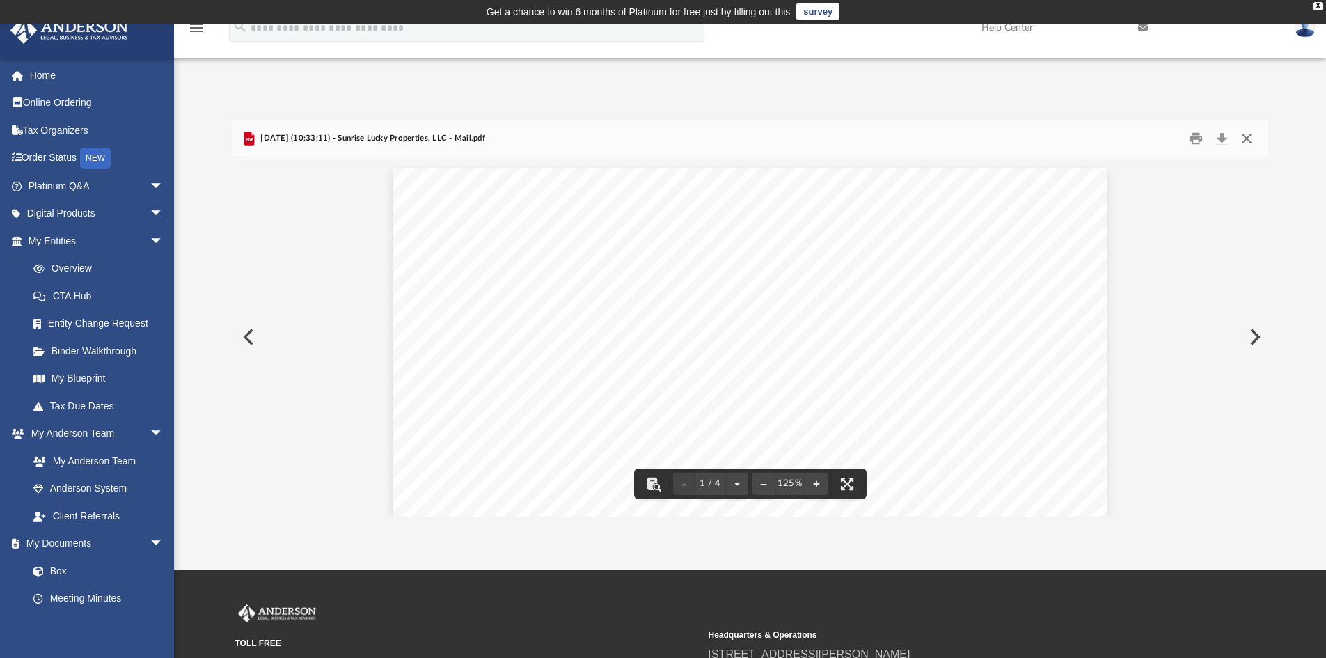
click at [1244, 134] on button "Close" at bounding box center [1246, 139] width 25 height 22
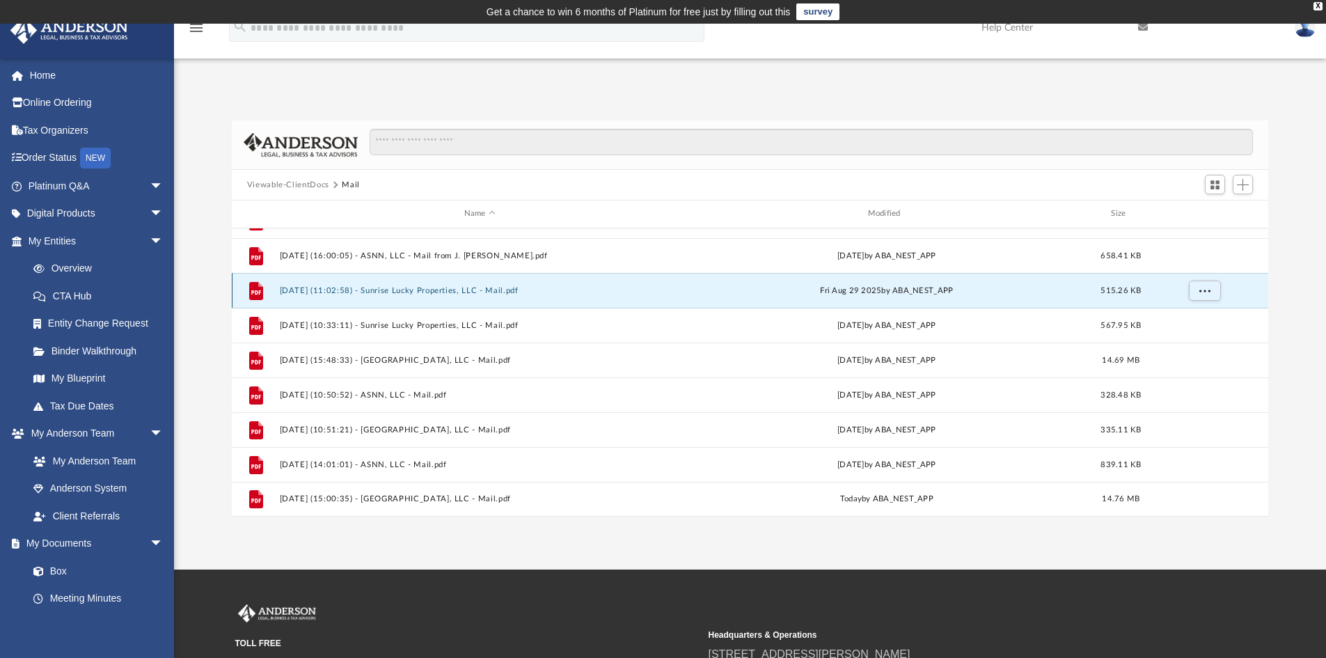
click at [432, 287] on button "2025.08.29 (11:02:58) - Sunrise Lucky Properties, LLC - Mail.pdf" at bounding box center [479, 290] width 401 height 9
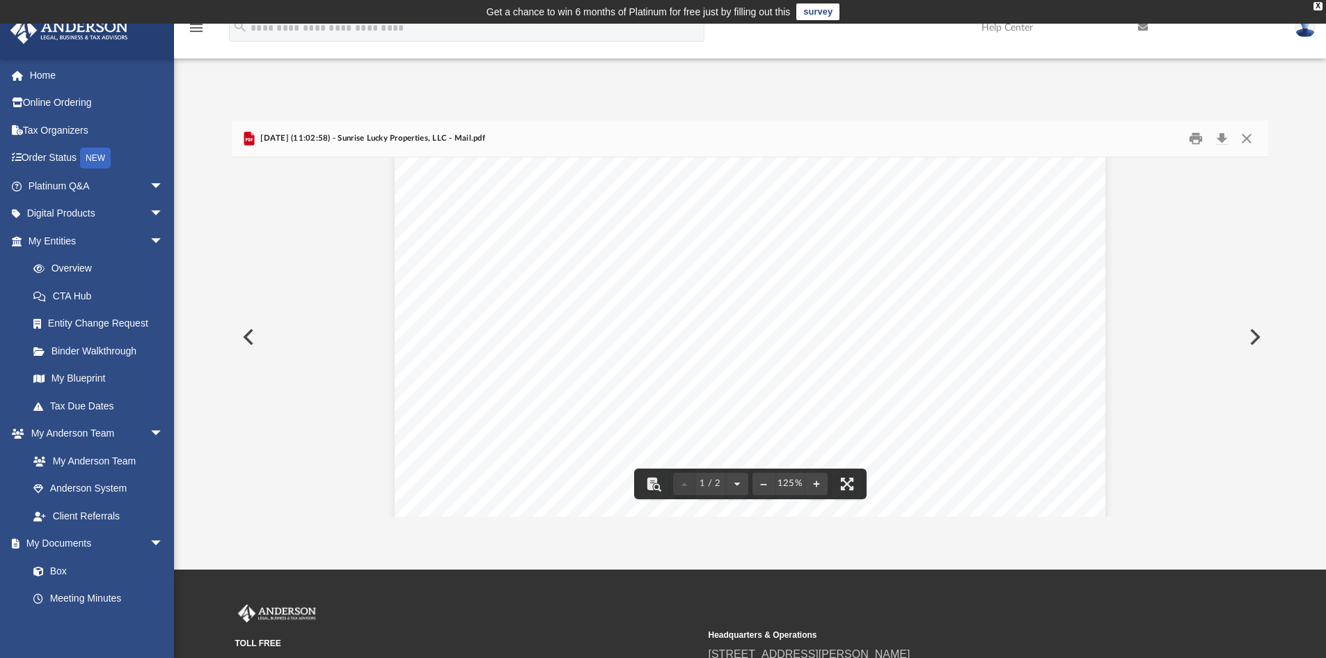
scroll to position [139, 0]
click at [1191, 137] on button "Print" at bounding box center [1196, 139] width 28 height 22
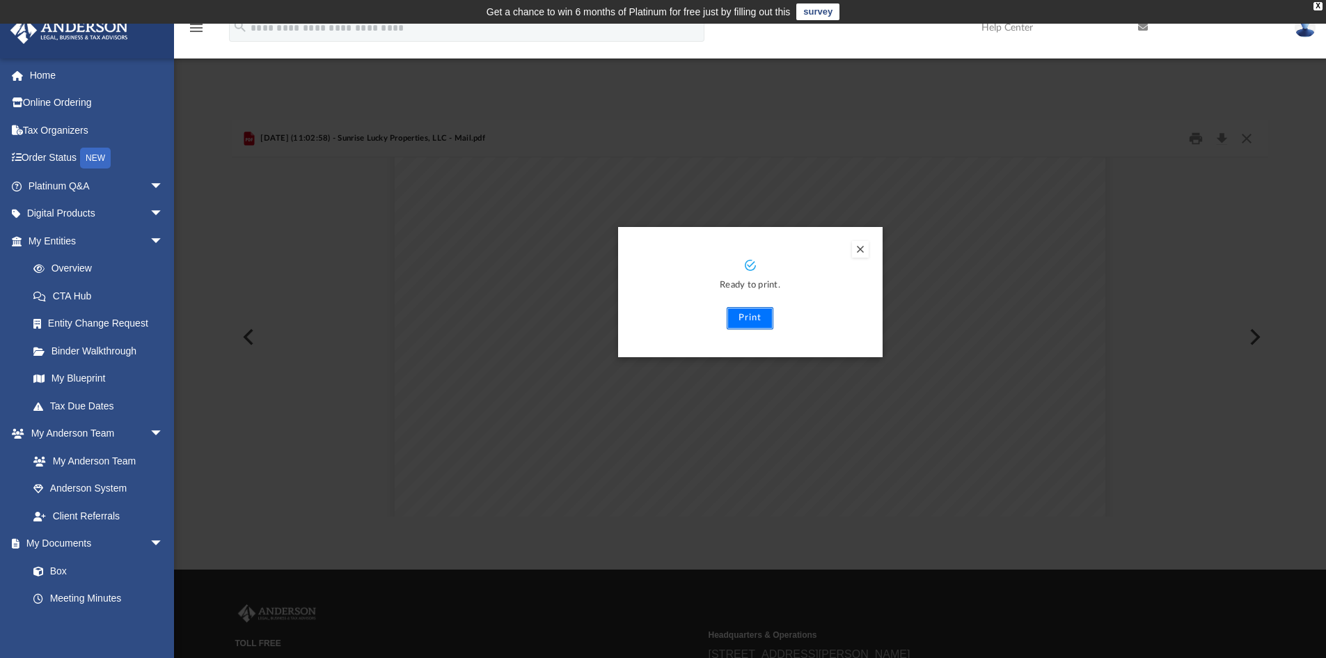
click at [752, 319] on button "Print" at bounding box center [750, 318] width 47 height 22
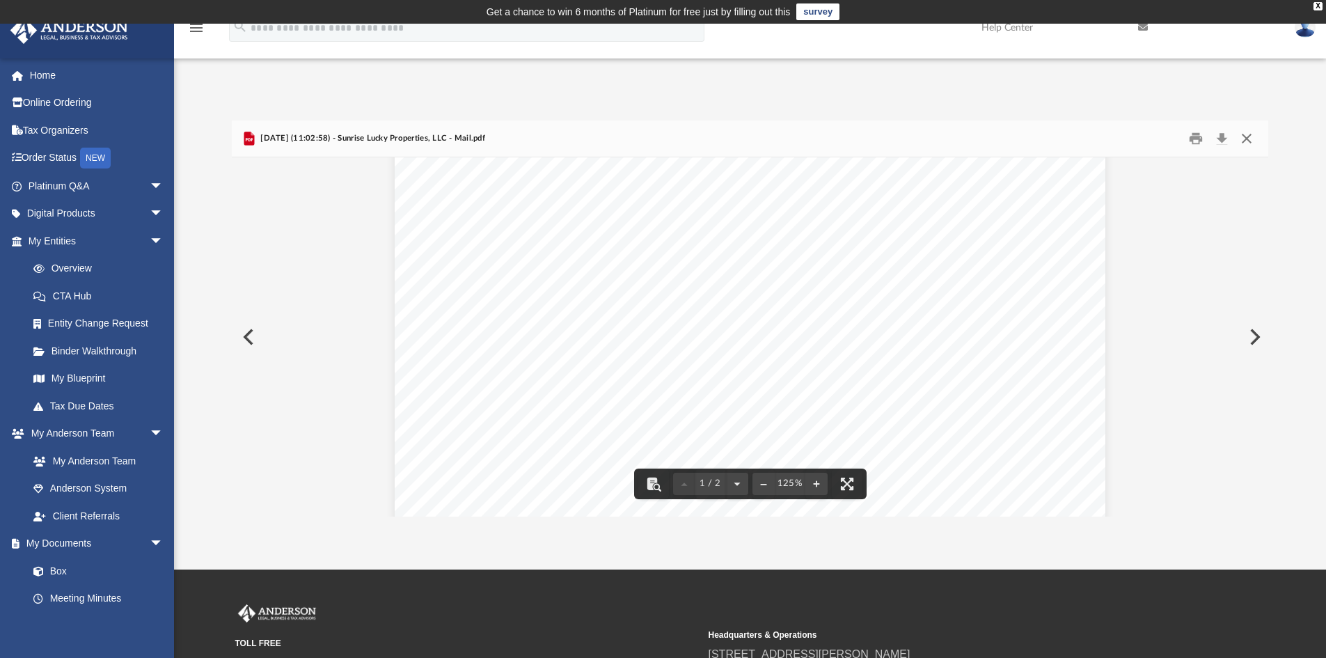
click at [1242, 135] on button "Close" at bounding box center [1246, 139] width 25 height 22
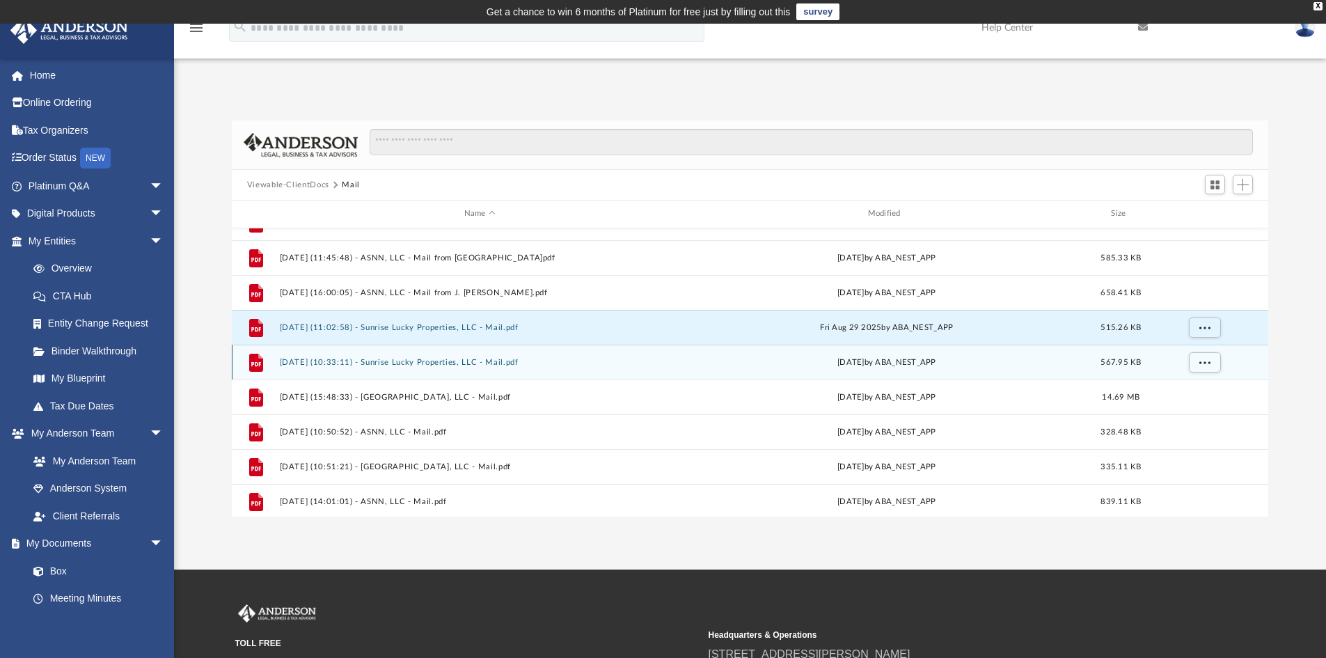
scroll to position [1347, 0]
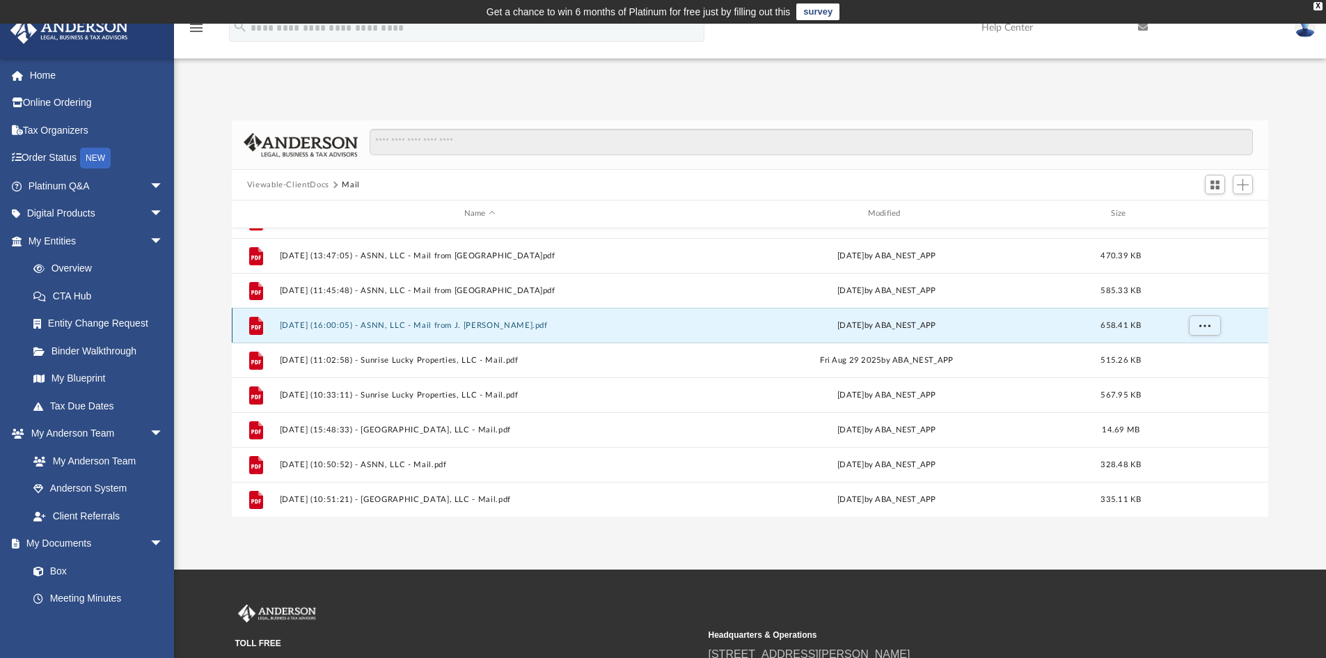
click at [430, 328] on button "2025.07.24 (16:00:05) - ASNN, LLC - Mail from J. KEN DIAZ.pdf" at bounding box center [479, 325] width 401 height 9
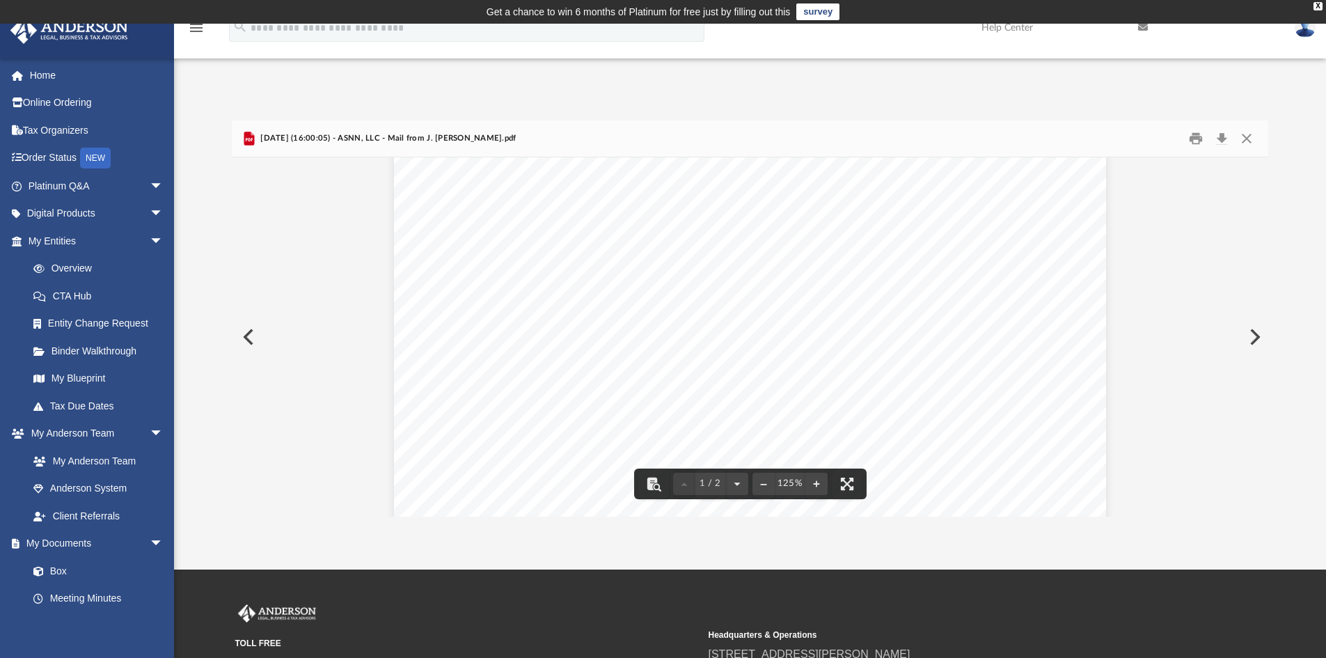
scroll to position [70, 0]
click at [1195, 138] on button "Print" at bounding box center [1196, 139] width 28 height 22
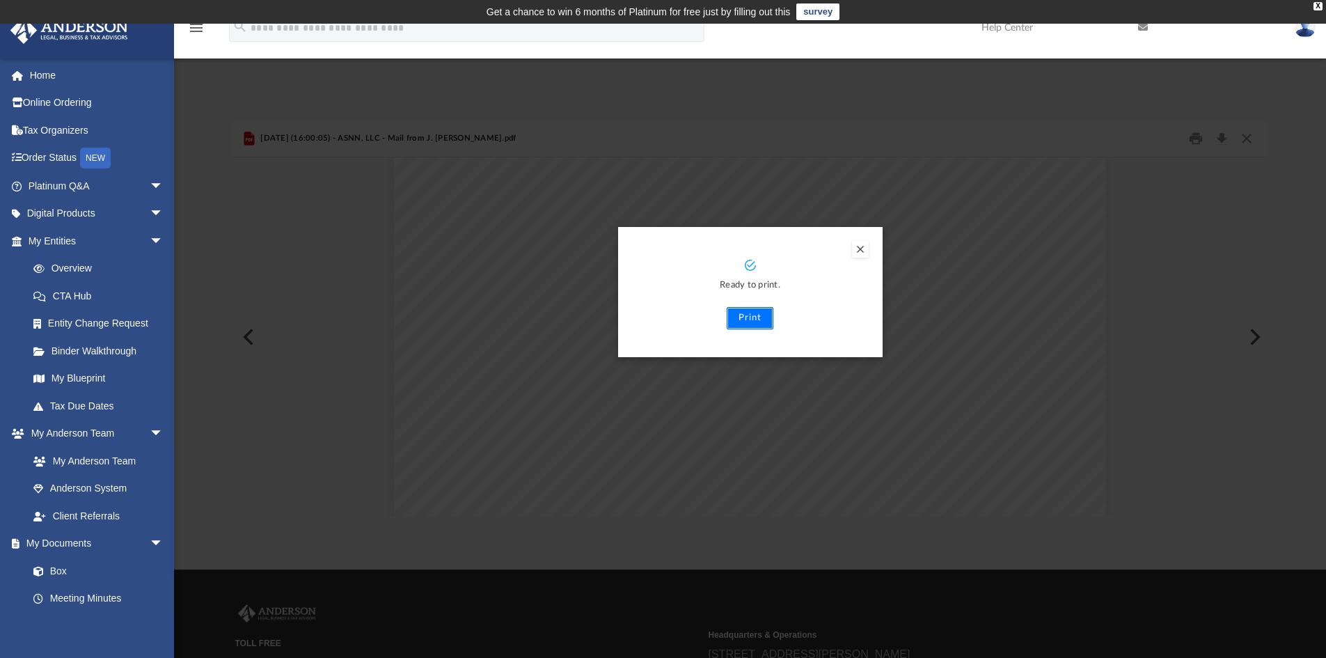
click at [759, 318] on button "Print" at bounding box center [750, 318] width 47 height 22
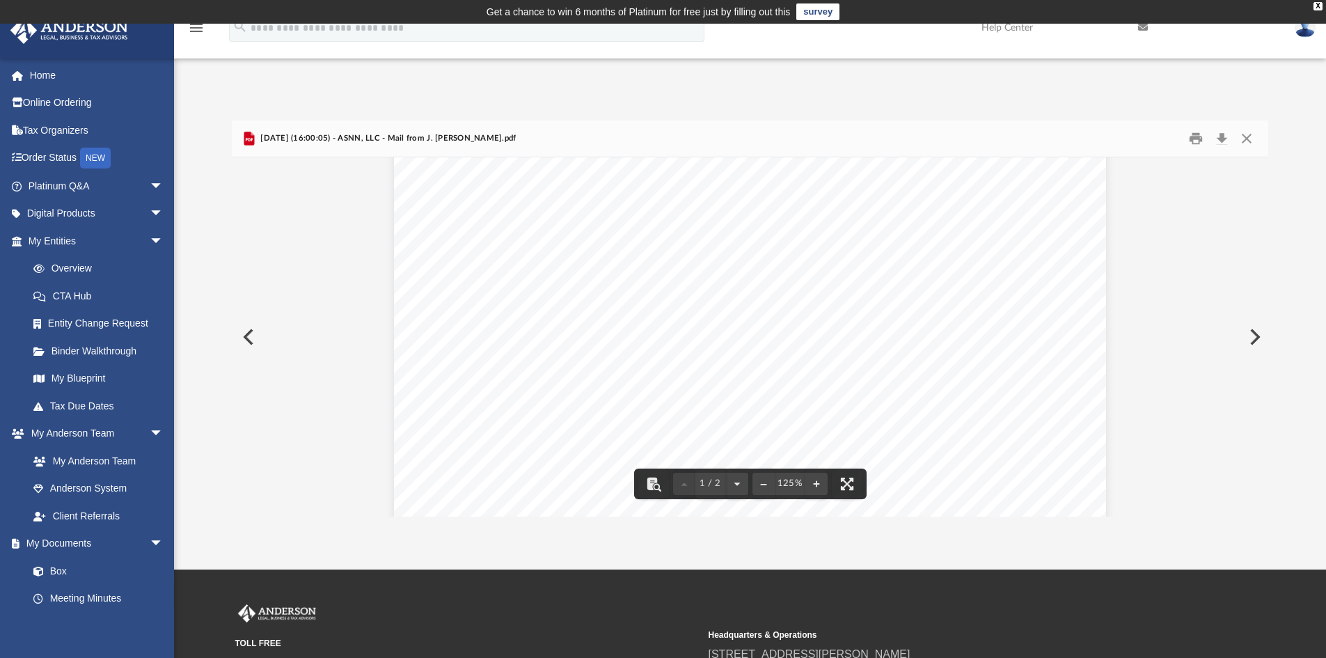
scroll to position [0, 0]
click at [1241, 137] on button "Close" at bounding box center [1246, 139] width 25 height 22
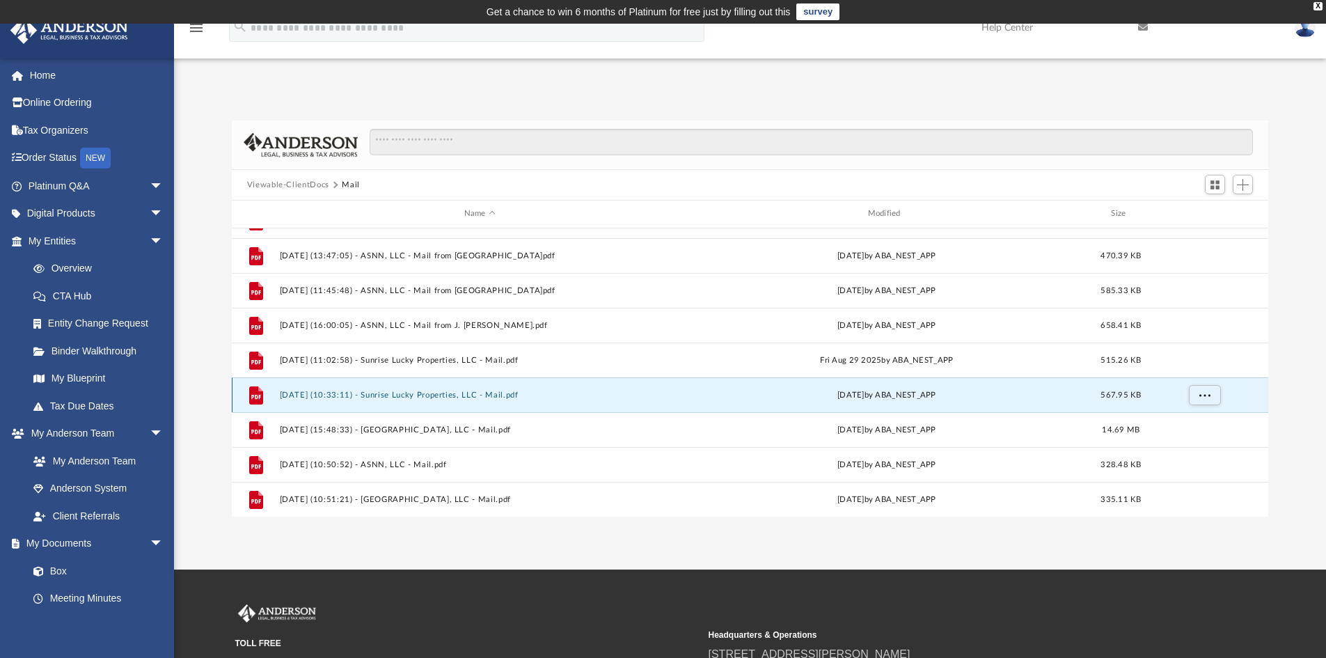
click at [465, 393] on button "2025.09.04 (10:33:11) - Sunrise Lucky Properties, LLC - Mail.pdf" at bounding box center [479, 394] width 401 height 9
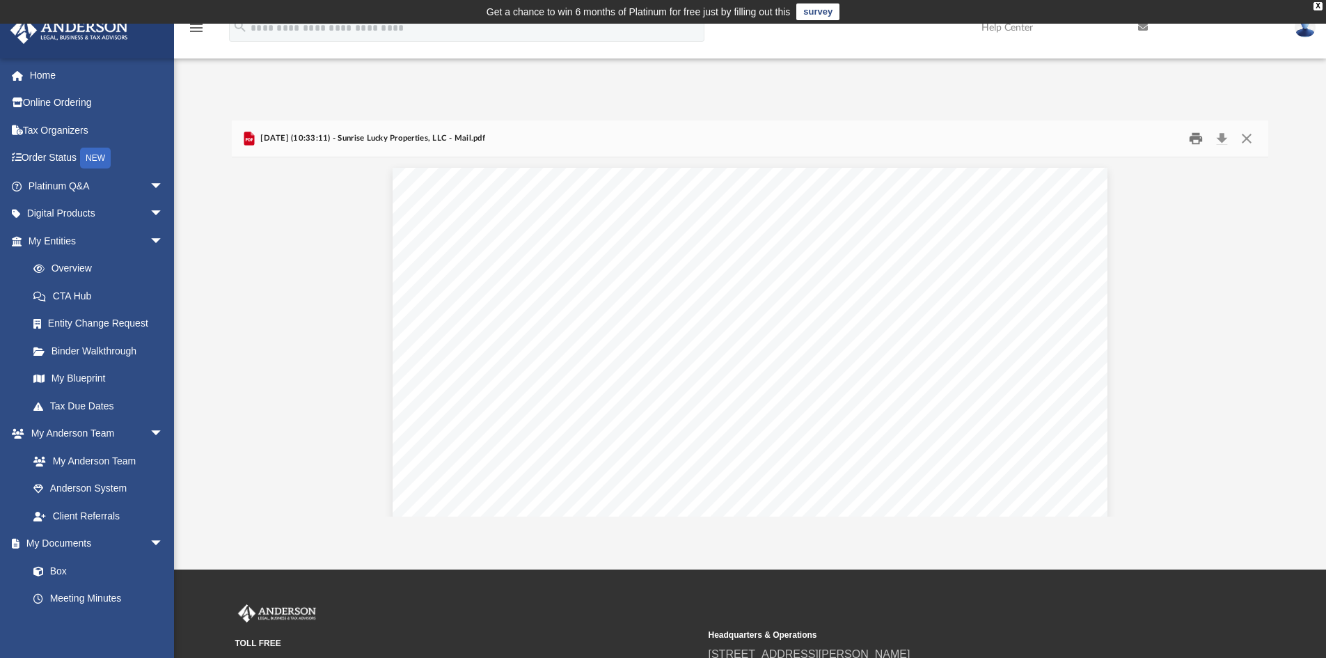
click at [1198, 137] on button "Print" at bounding box center [1196, 139] width 28 height 22
click at [1251, 136] on button "Close" at bounding box center [1246, 139] width 25 height 22
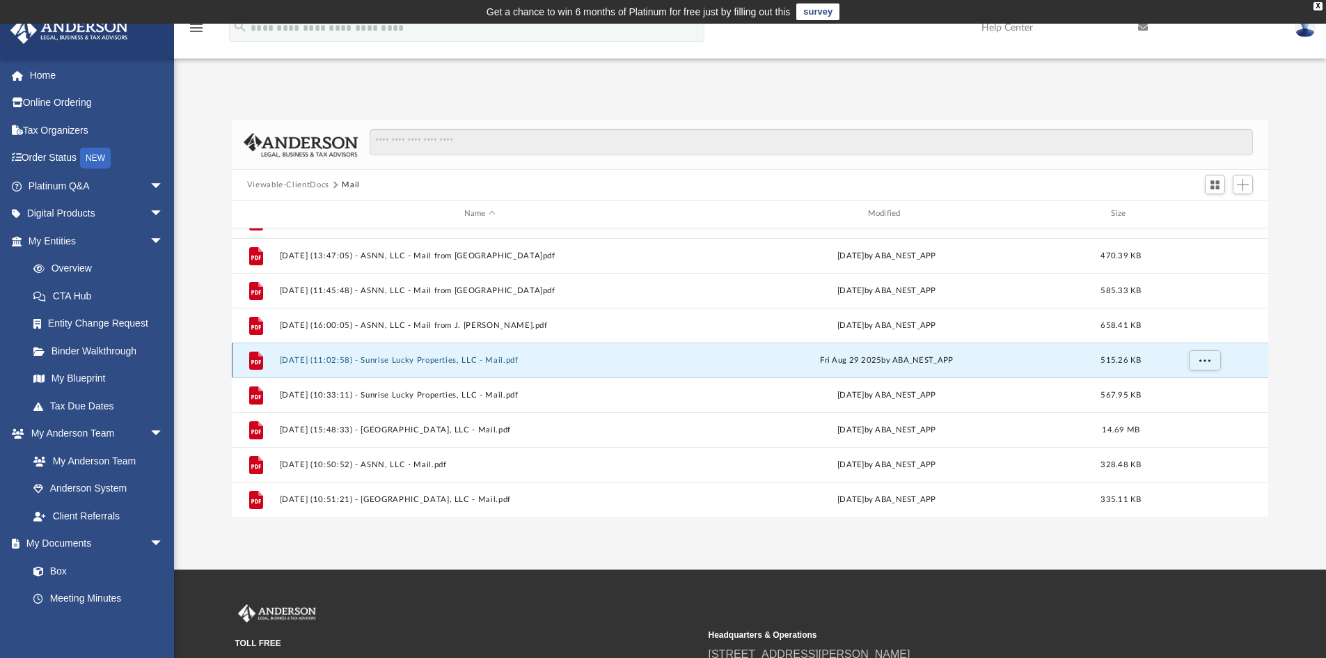
click at [422, 364] on button "2025.08.29 (11:02:58) - Sunrise Lucky Properties, LLC - Mail.pdf" at bounding box center [479, 360] width 401 height 9
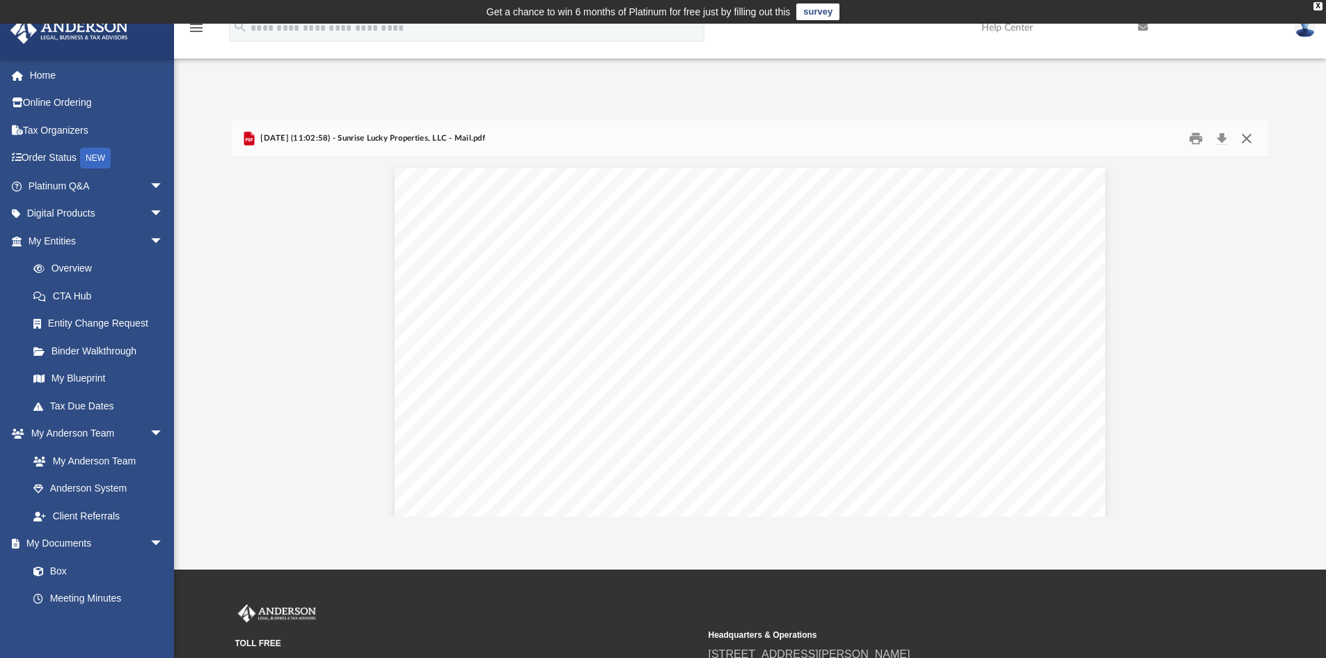
click at [1240, 137] on button "Close" at bounding box center [1246, 139] width 25 height 22
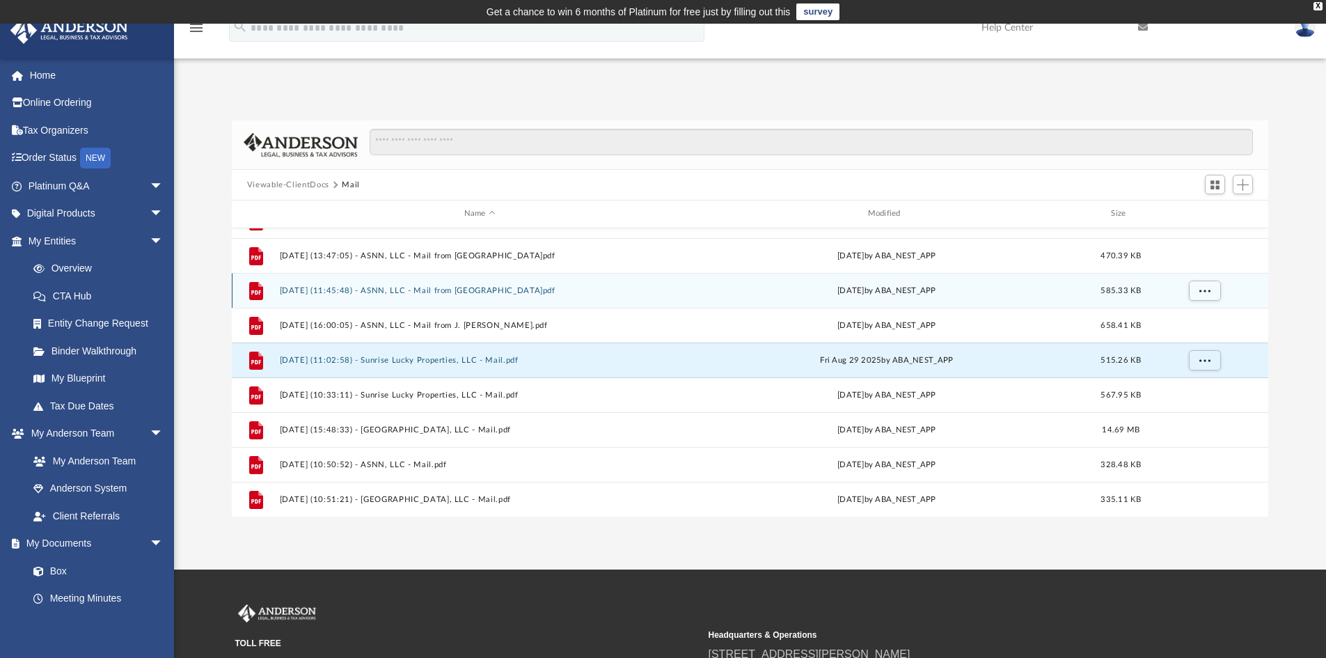
click at [463, 292] on button "2025.07.10 (11:45:48) - ASNN, LLC - Mail from Clark County Water Reclamation Di…" at bounding box center [479, 290] width 401 height 9
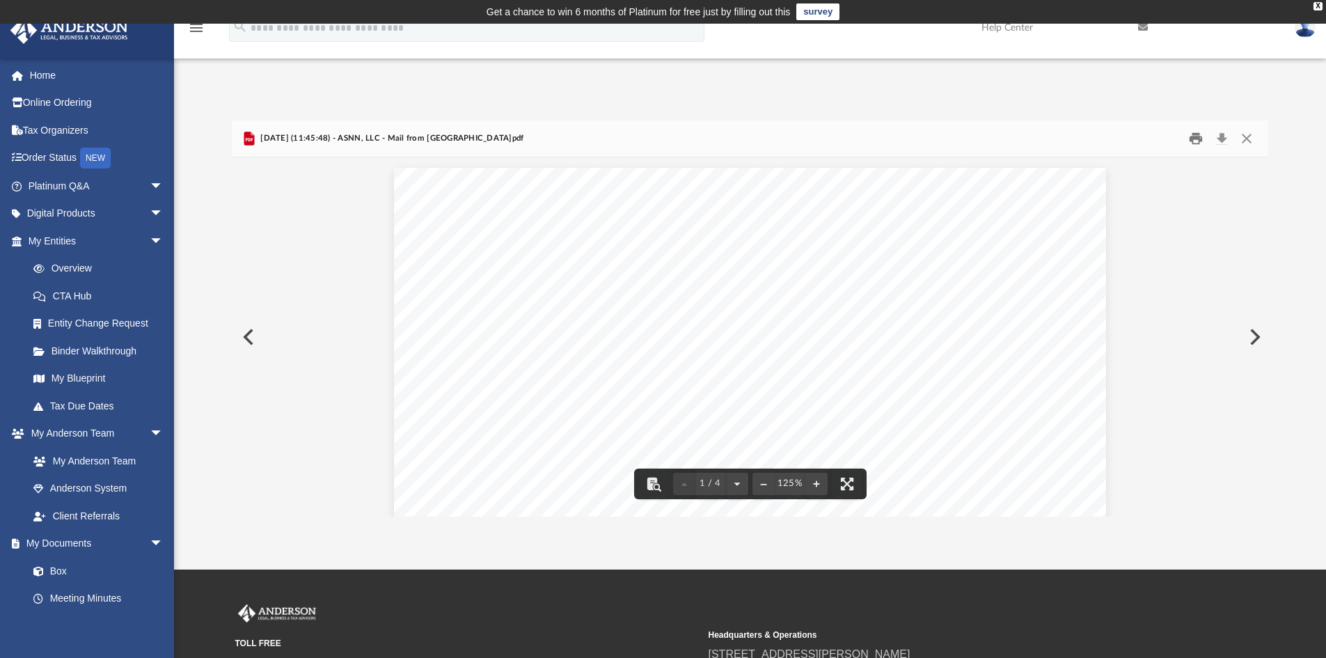
click at [1196, 140] on button "Print" at bounding box center [1196, 139] width 28 height 22
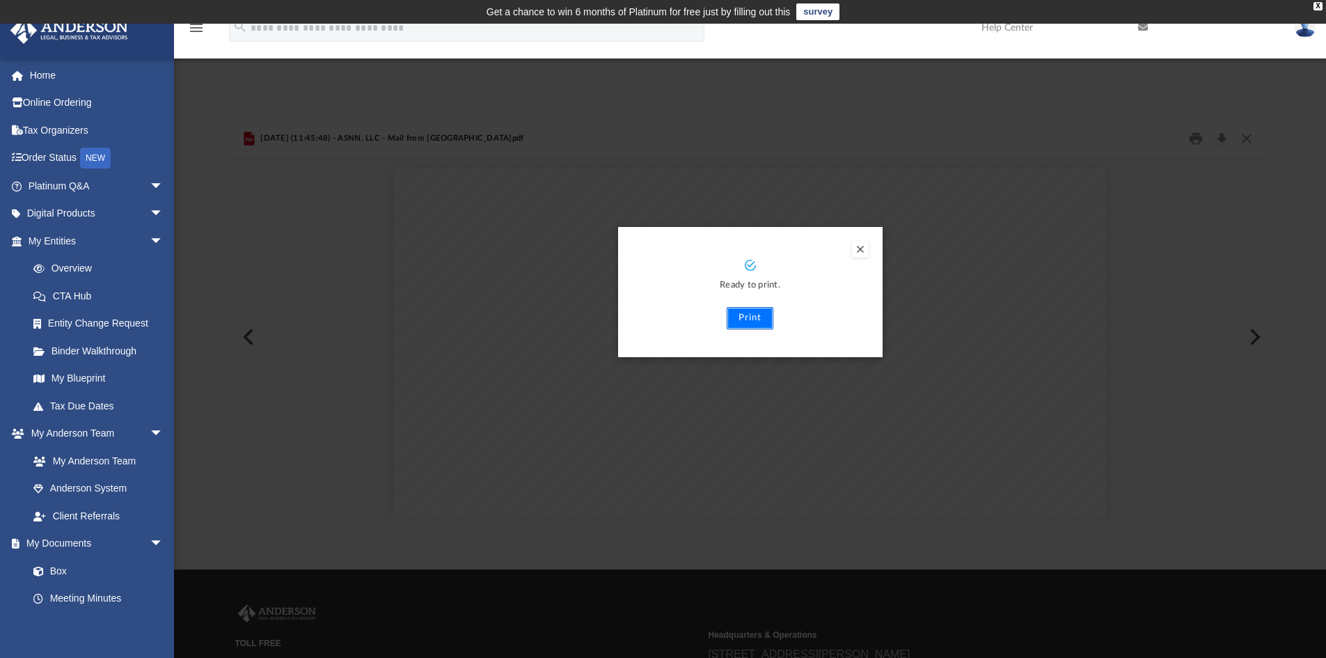
click at [757, 318] on button "Print" at bounding box center [750, 318] width 47 height 22
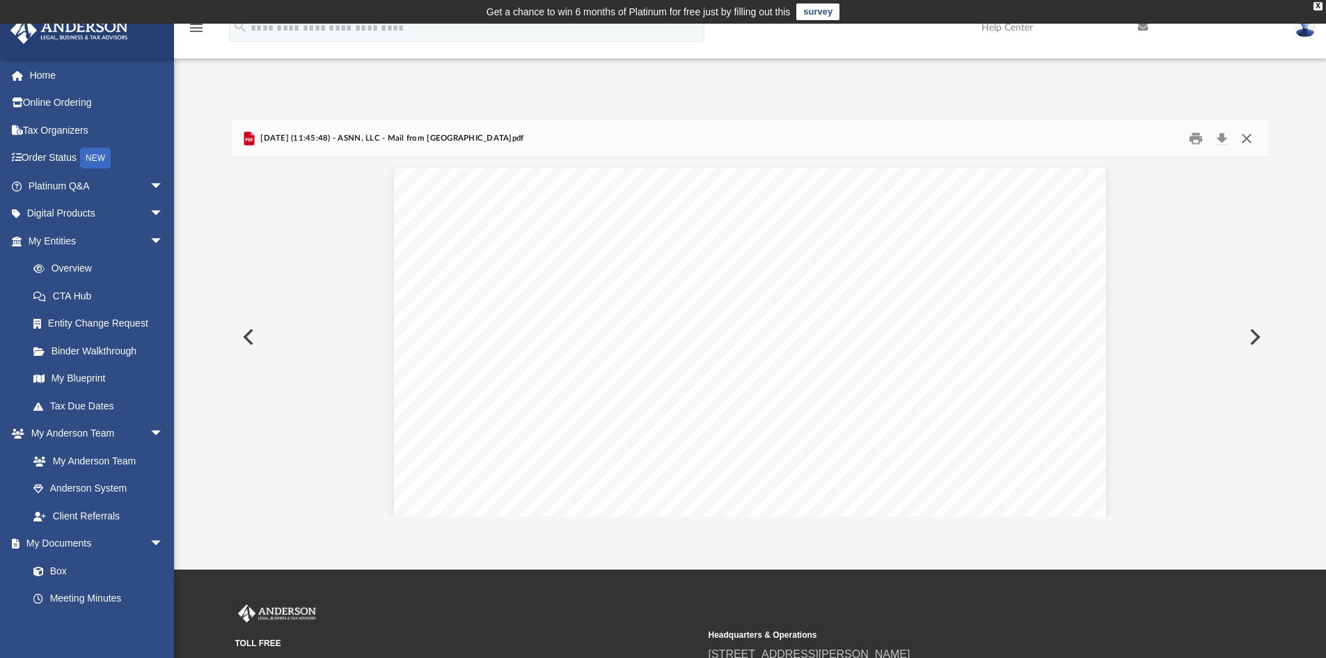
click at [1241, 135] on button "Close" at bounding box center [1246, 139] width 25 height 22
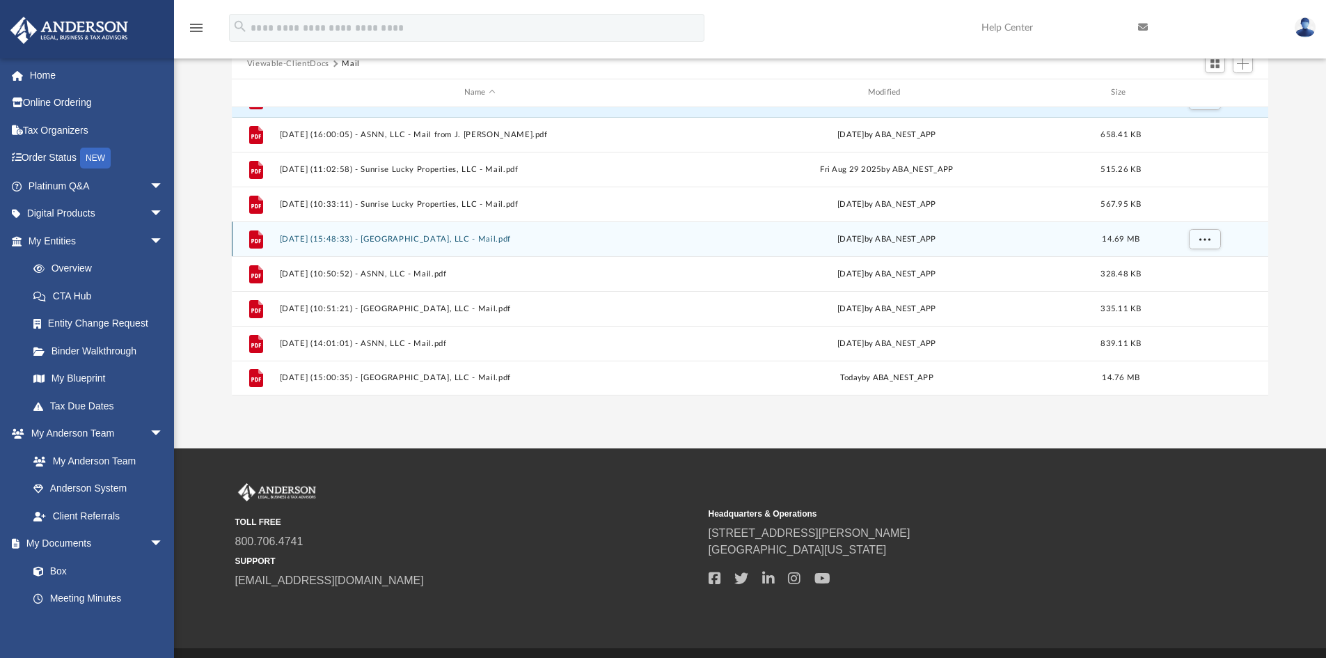
scroll to position [139, 0]
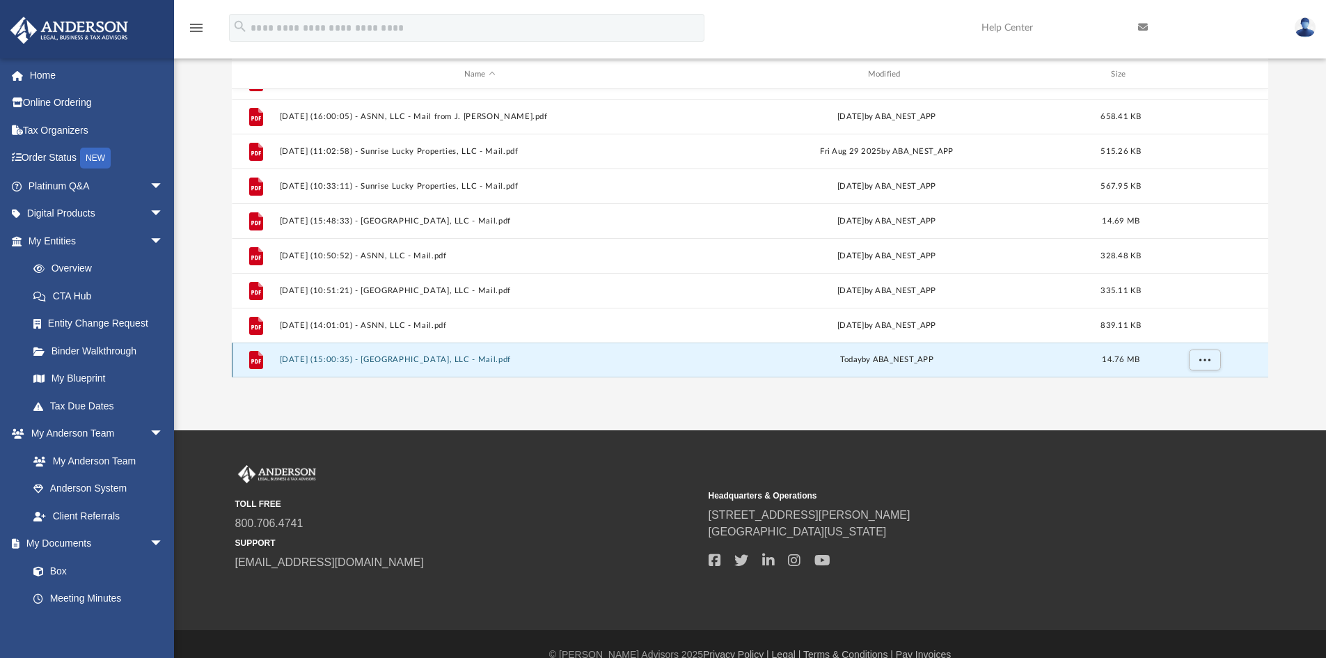
click at [452, 357] on button "2025.10.06 (15:00:35) - Sunset Haven, LLC - Mail.pdf" at bounding box center [479, 359] width 401 height 9
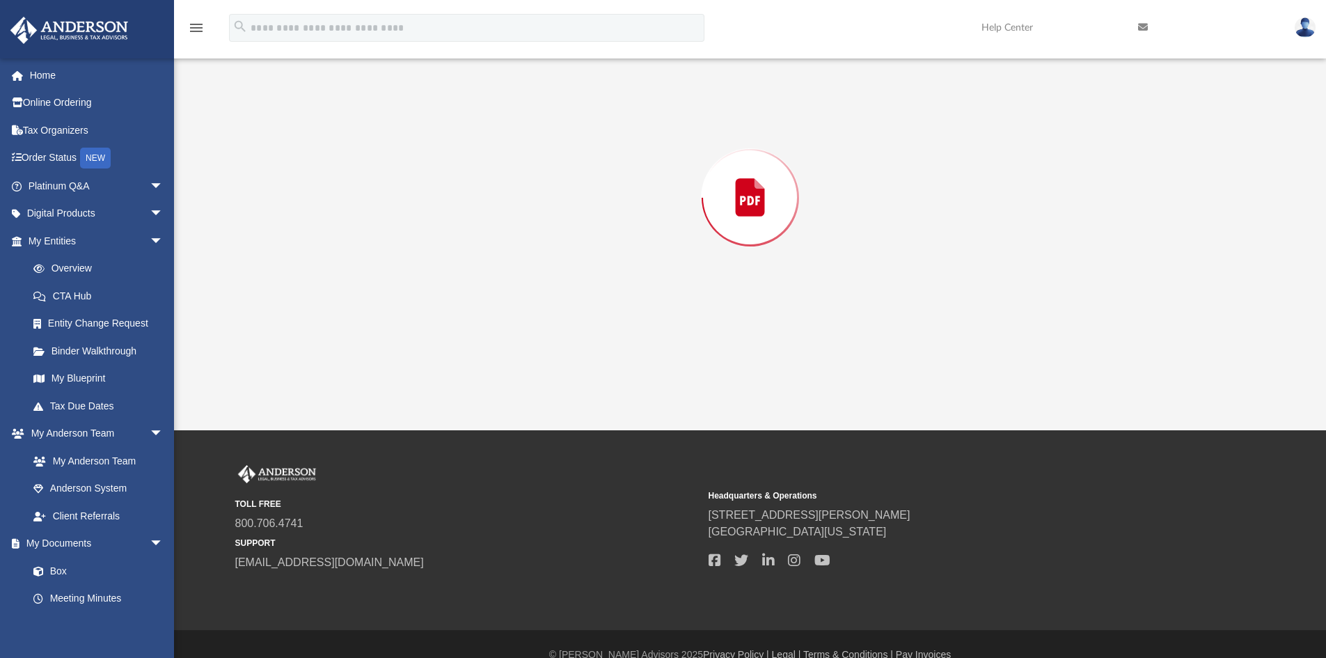
scroll to position [120, 0]
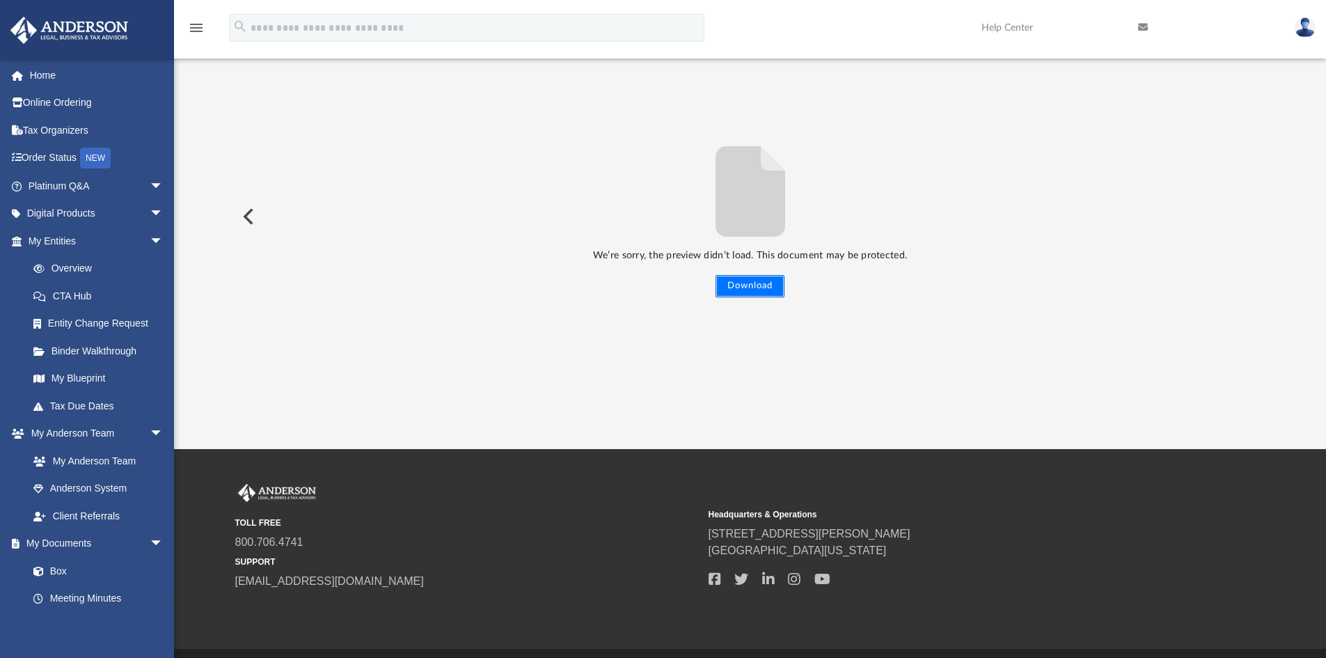
click at [747, 287] on button "Download" at bounding box center [749, 286] width 69 height 22
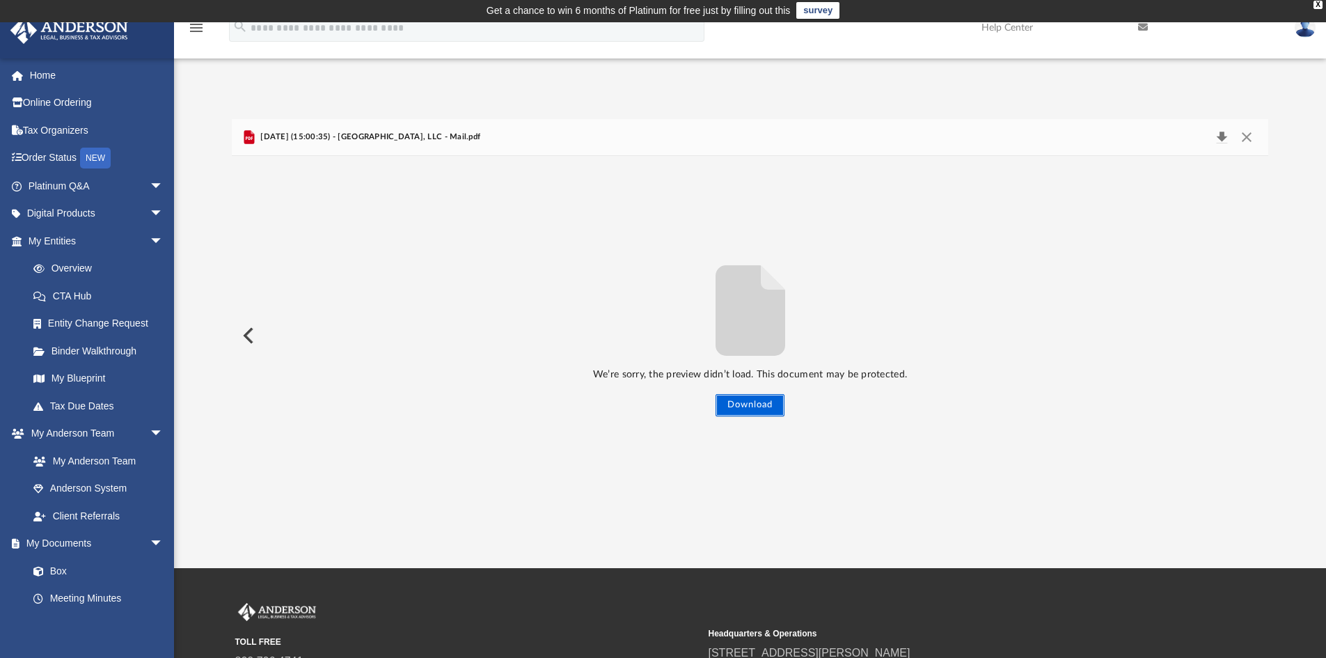
scroll to position [0, 0]
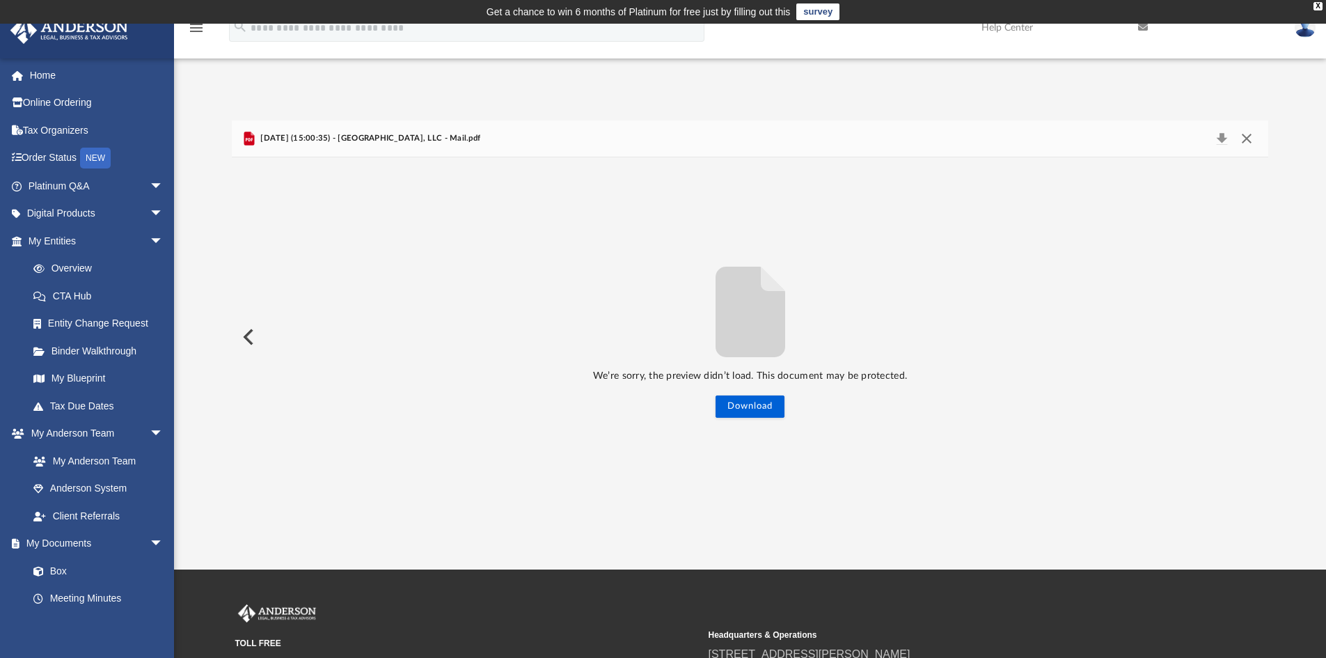
click at [1246, 137] on button "Close" at bounding box center [1246, 138] width 25 height 19
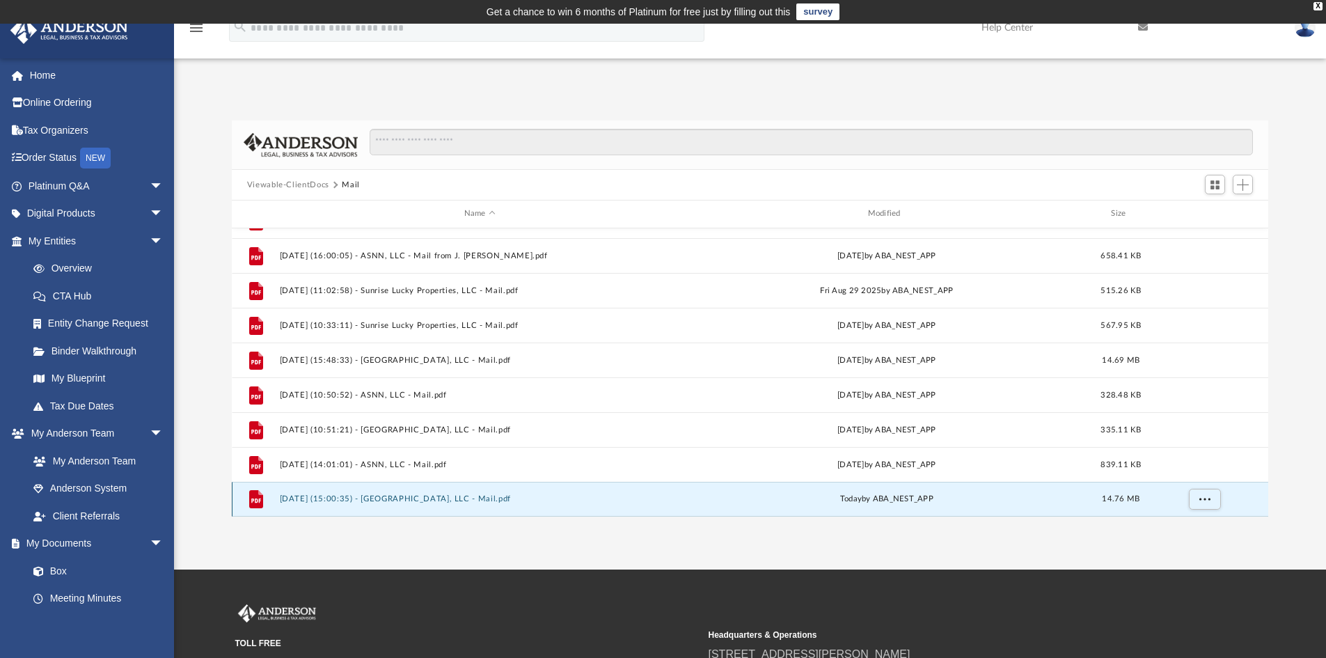
click at [406, 495] on button "2025.10.06 (15:00:35) - Sunset Haven, LLC - Mail.pdf" at bounding box center [479, 498] width 401 height 9
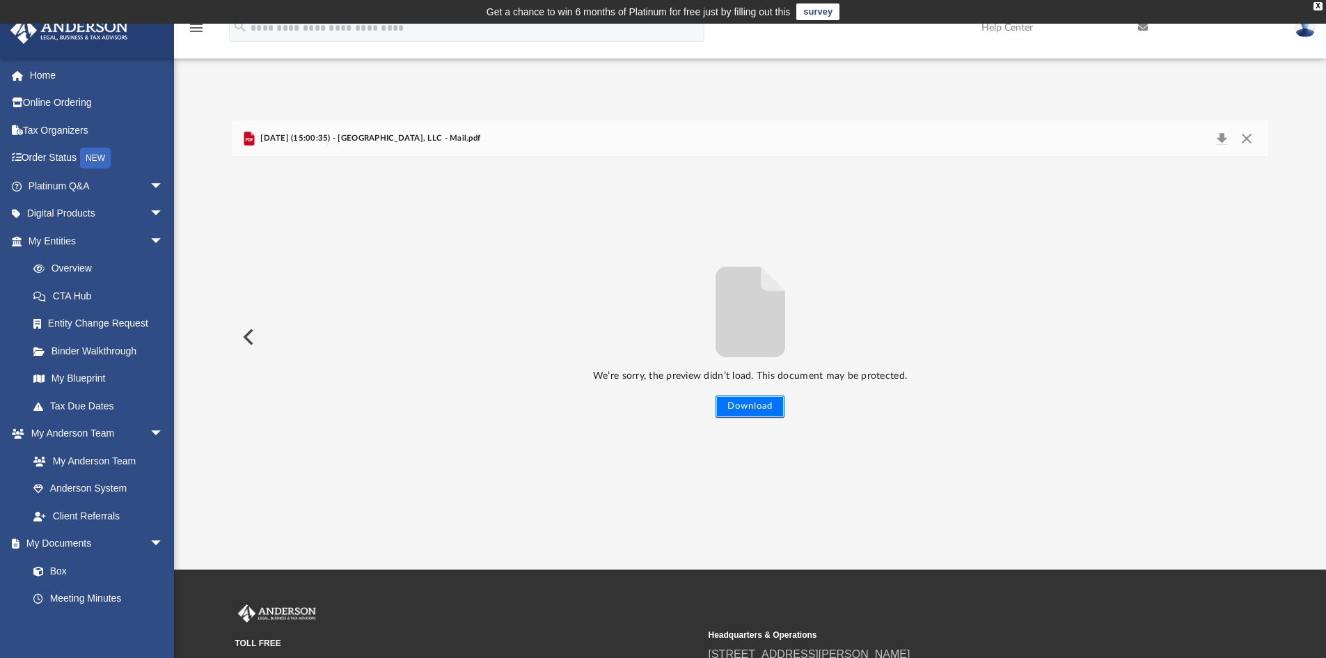
click at [749, 407] on button "Download" at bounding box center [749, 406] width 69 height 22
click at [1250, 137] on button "Close" at bounding box center [1246, 138] width 25 height 19
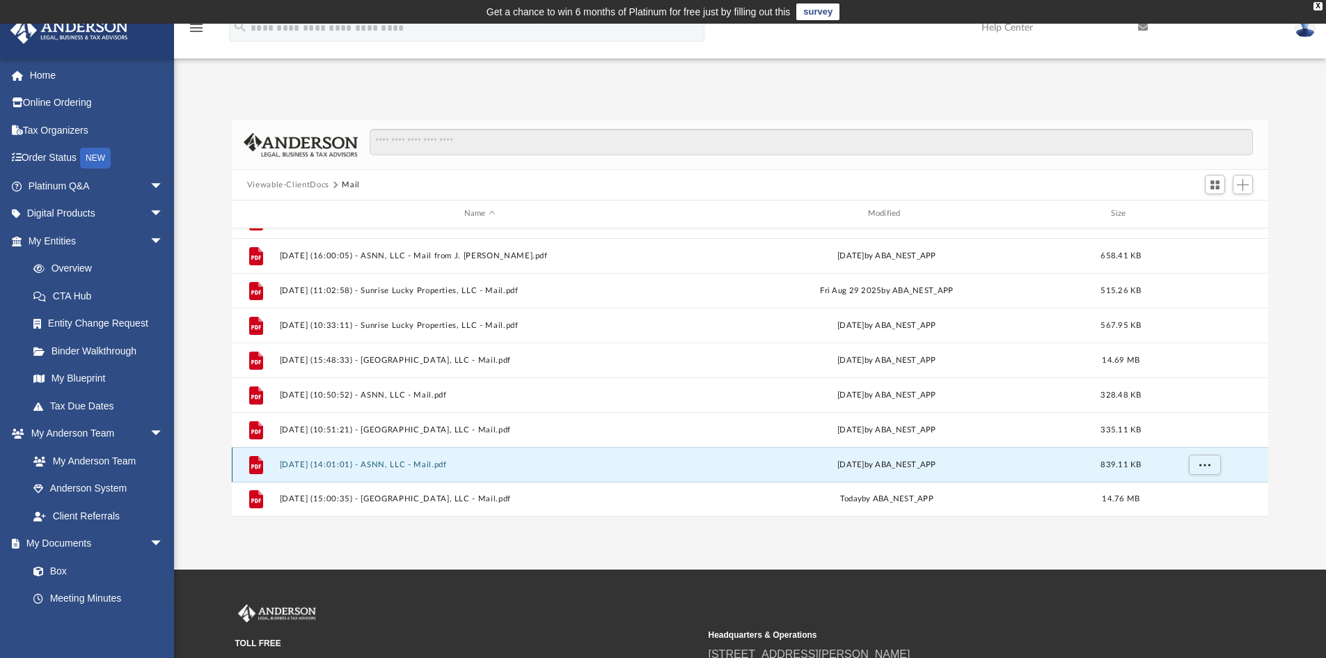
click at [424, 460] on button "2025.10.02 (14:01:01) - ASNN, LLC - Mail.pdf" at bounding box center [479, 464] width 401 height 9
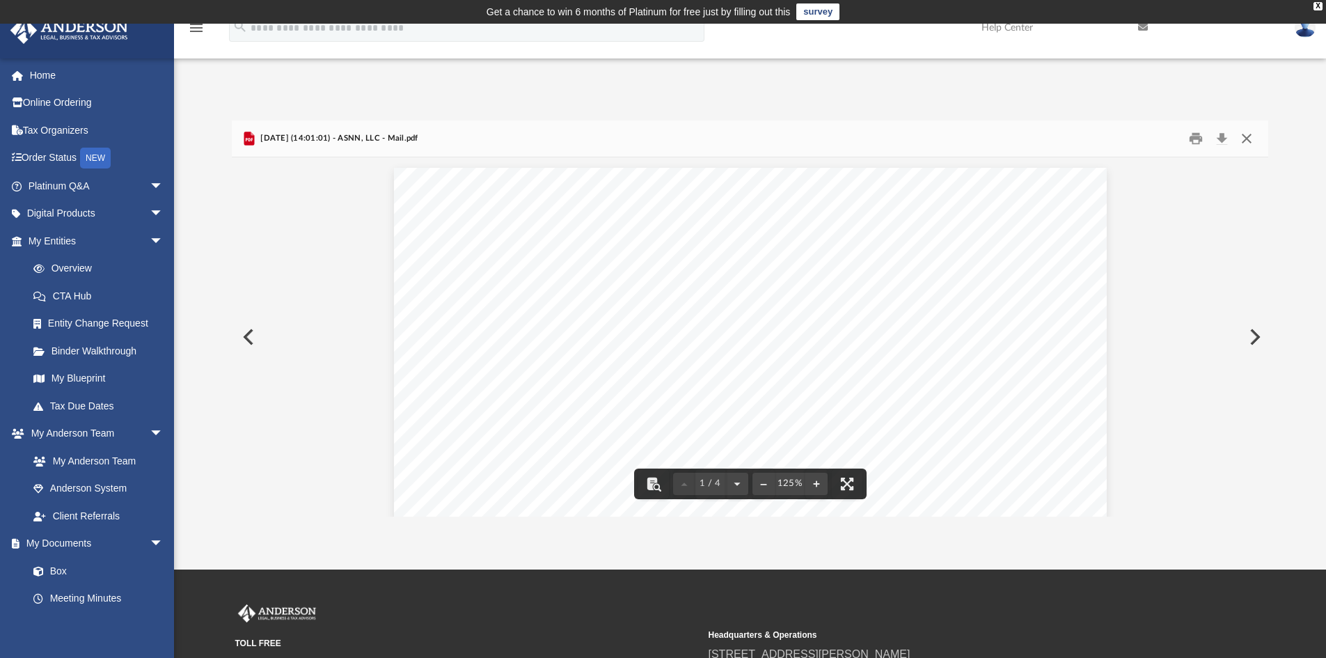
click at [1244, 140] on button "Close" at bounding box center [1246, 139] width 25 height 22
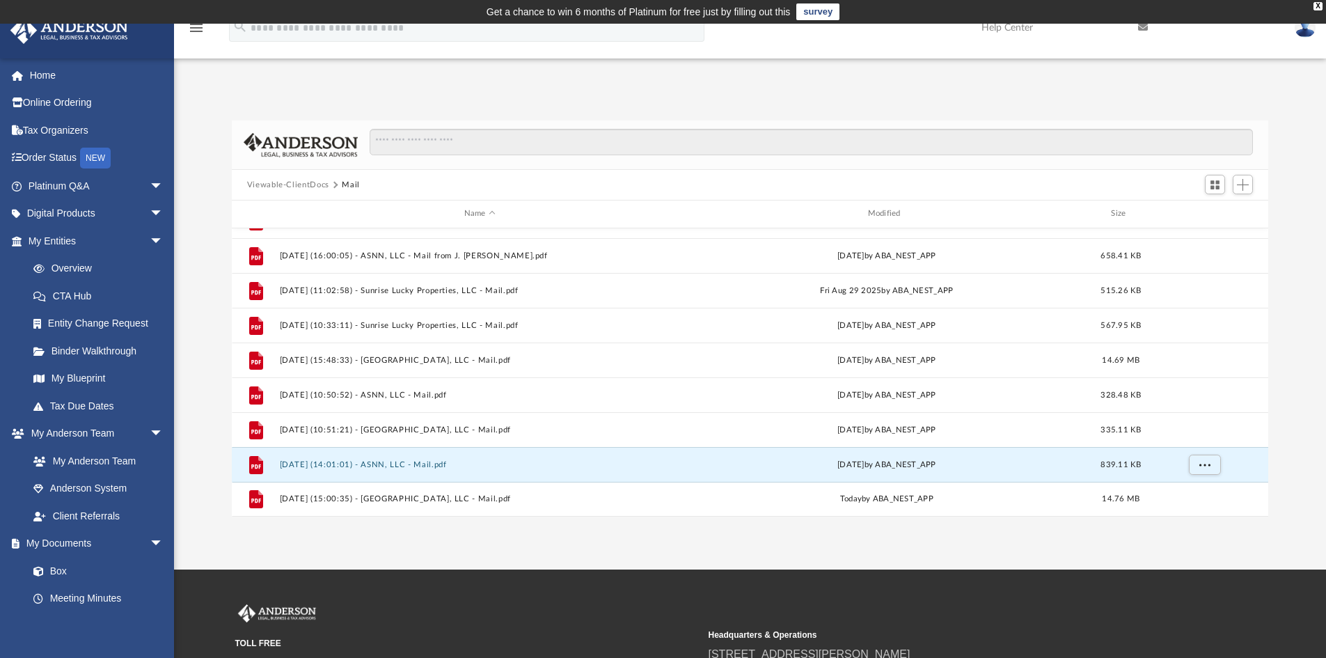
click at [1300, 35] on img at bounding box center [1304, 27] width 21 height 20
click at [1129, 42] on link at bounding box center [1205, 27] width 157 height 55
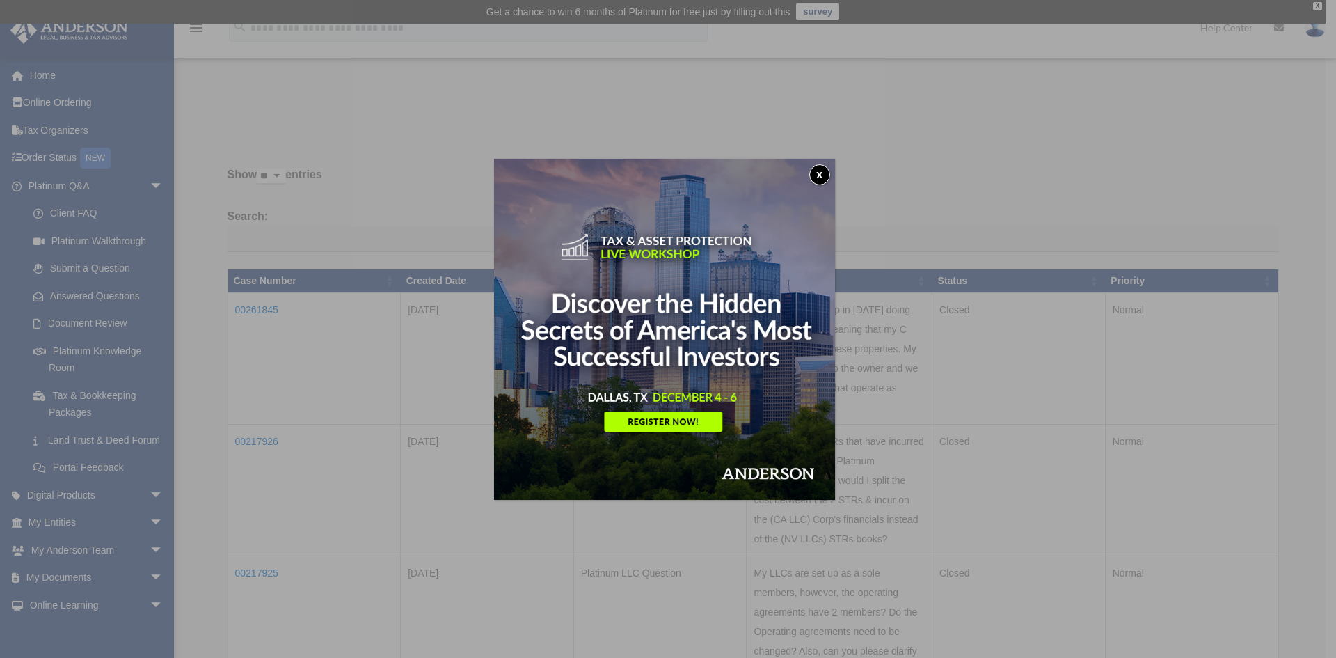
click at [823, 175] on button "x" at bounding box center [819, 174] width 21 height 21
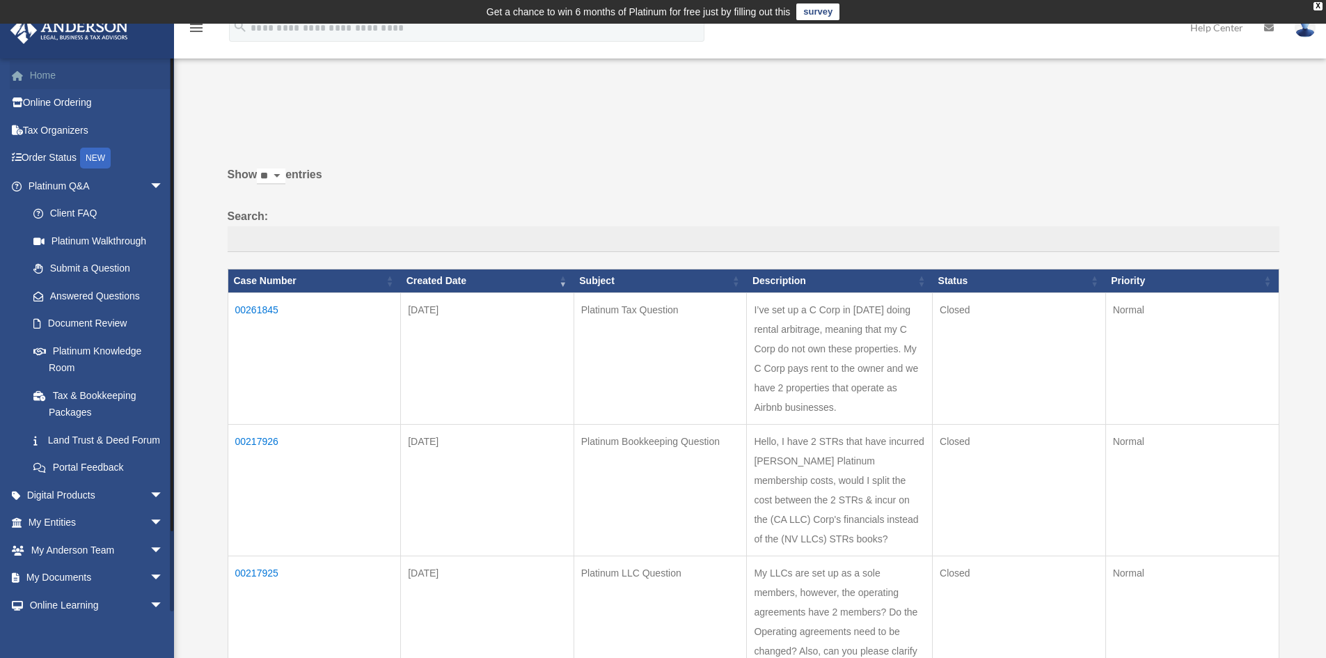
click at [42, 74] on link "Home" at bounding box center [97, 75] width 175 height 28
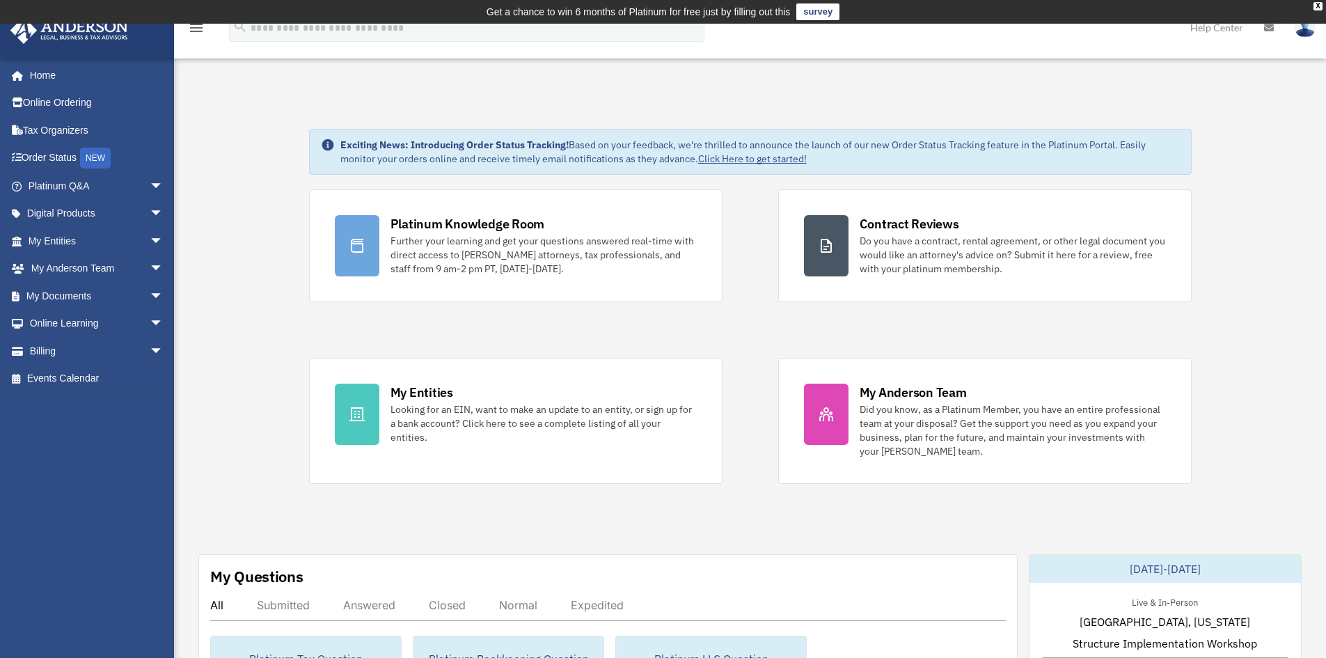
click at [1308, 28] on img at bounding box center [1304, 27] width 21 height 20
click at [1059, 122] on link "Logout" at bounding box center [1095, 121] width 139 height 29
